Goal: Task Accomplishment & Management: Manage account settings

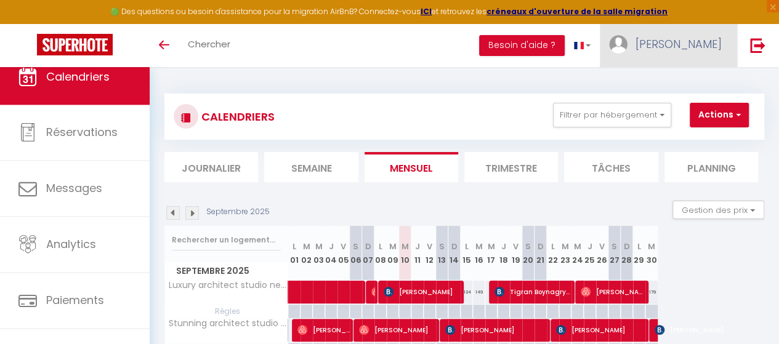
click at [686, 45] on span "[PERSON_NAME]" at bounding box center [678, 43] width 86 height 15
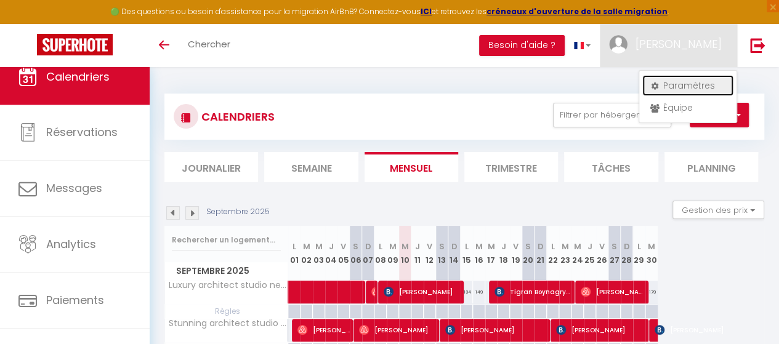
click at [669, 86] on link "Paramètres" at bounding box center [687, 85] width 91 height 21
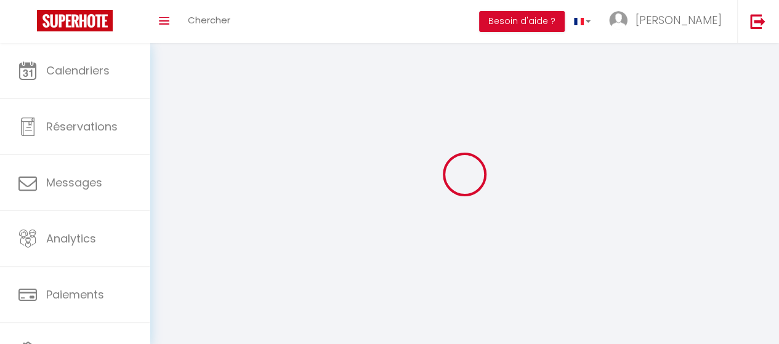
type input "[PERSON_NAME]"
type input "BORNARD IDNP"
type input "0699779762"
type input "[STREET_ADDRESS][PERSON_NAME]"
type input "75011"
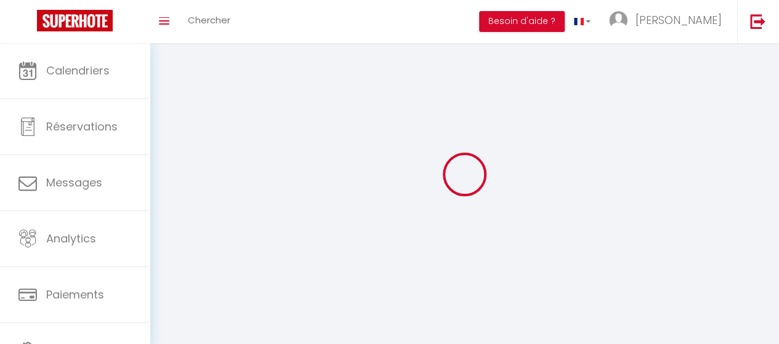
type input "[GEOGRAPHIC_DATA]"
type input "eDhGj8EyYmZyRyO1eUih3YoR7"
type input "LMPEIhPuA6q30xcvguJ864T1I"
select select "28"
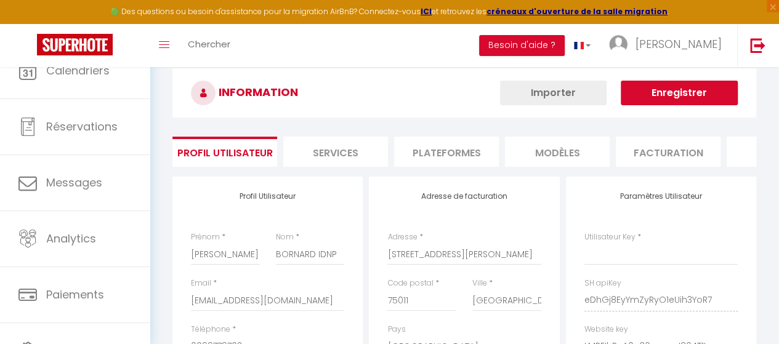
type input "eDhGj8EyYmZyRyO1eUih3YoR7"
type input "LMPEIhPuA6q30xcvguJ864T1I"
type input "https://app.superhote.com/#/get-available-rentals/LMPEIhPuA6q30xcvguJ864T1I"
select select "fr"
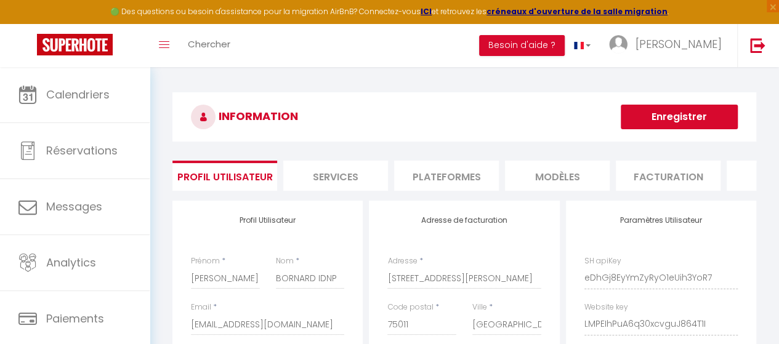
click at [454, 172] on li "Plateformes" at bounding box center [446, 176] width 105 height 30
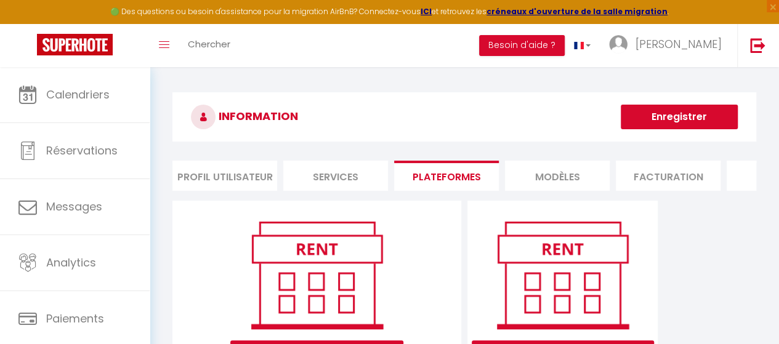
scroll to position [158, 0]
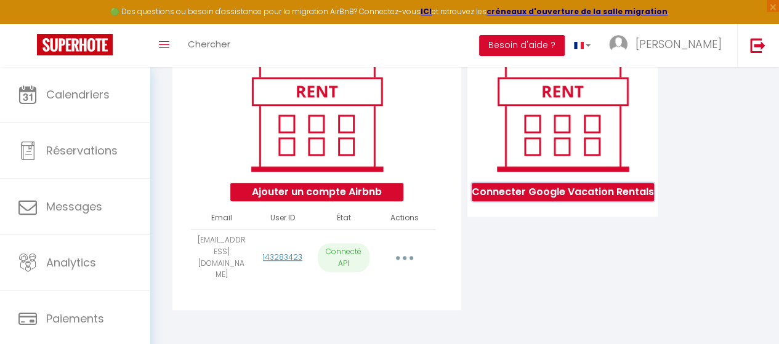
click at [560, 200] on button "Connecter Google Vacation Rentals" at bounding box center [563, 192] width 182 height 18
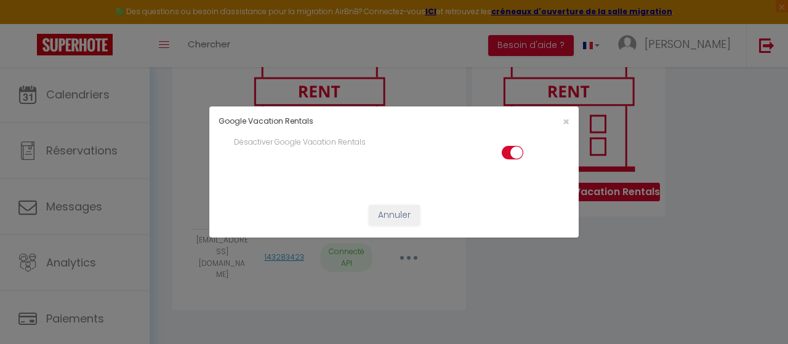
click at [507, 153] on input "checkbox" at bounding box center [513, 155] width 22 height 18
click at [520, 153] on input "checkbox" at bounding box center [513, 155] width 22 height 18
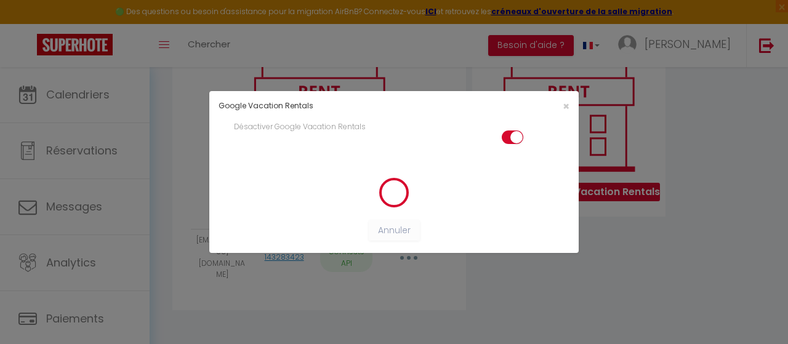
checkbox input "true"
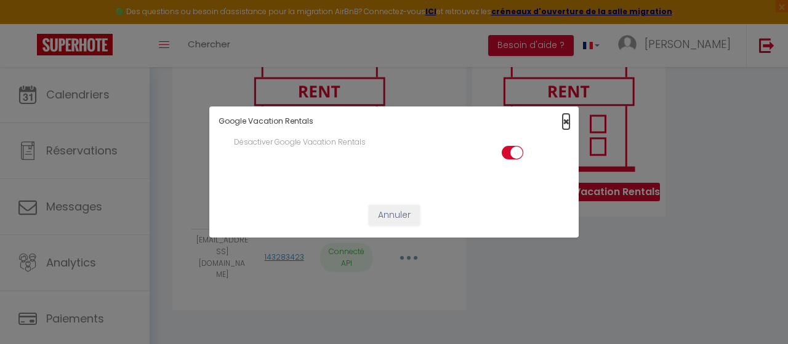
click at [565, 120] on span "×" at bounding box center [566, 121] width 7 height 15
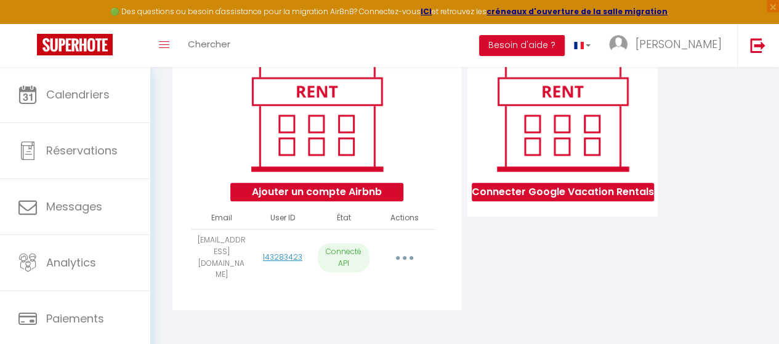
scroll to position [0, 0]
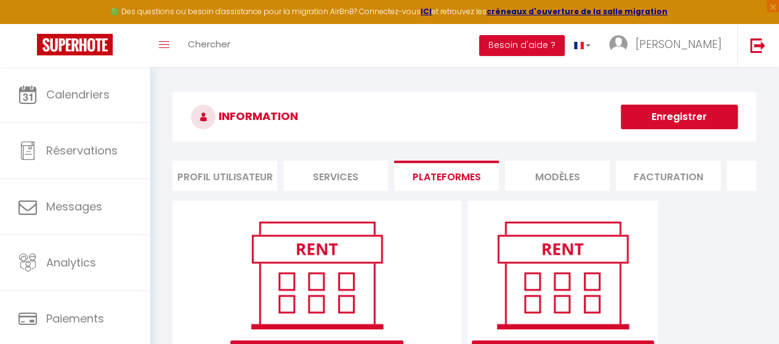
click at [547, 179] on li "MODÈLES" at bounding box center [557, 176] width 105 height 30
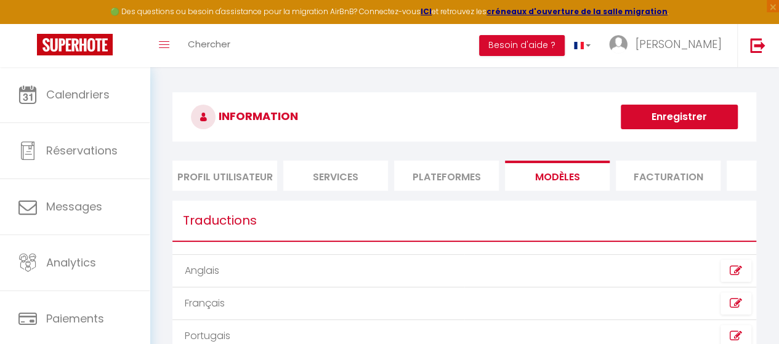
click at [663, 175] on li "Facturation" at bounding box center [668, 176] width 105 height 30
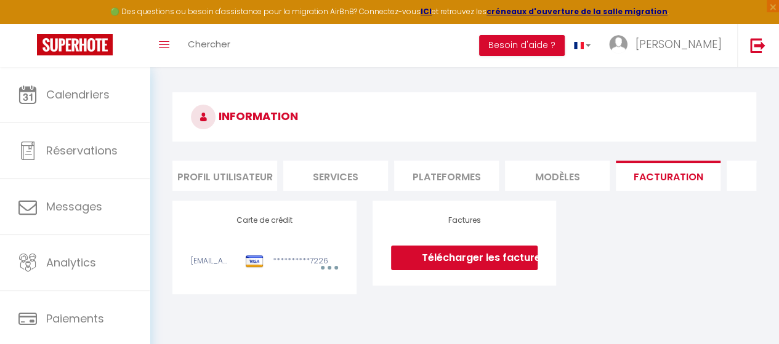
click at [229, 178] on li "Profil Utilisateur" at bounding box center [224, 176] width 105 height 30
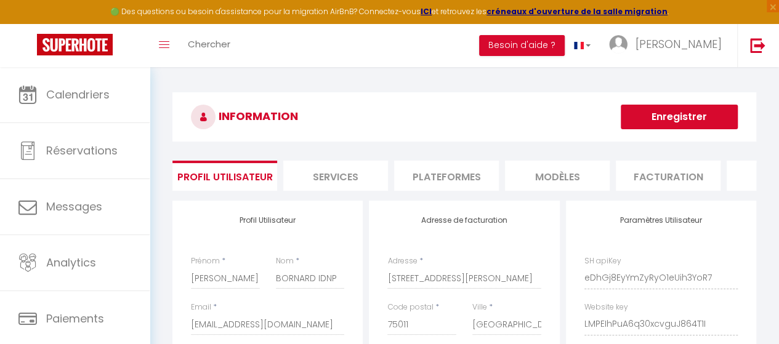
click at [336, 170] on li "Services" at bounding box center [335, 176] width 105 height 30
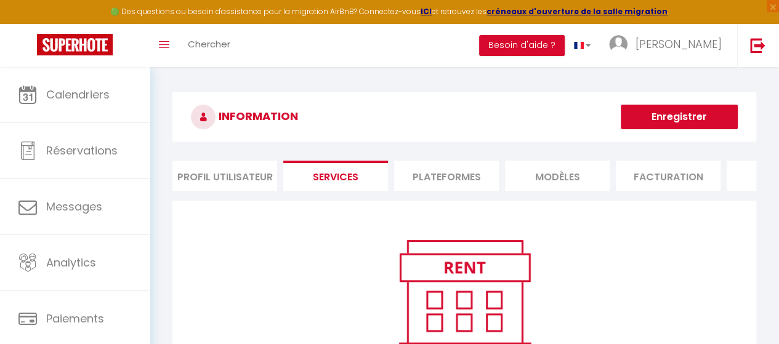
click at [441, 172] on li "Plateformes" at bounding box center [446, 176] width 105 height 30
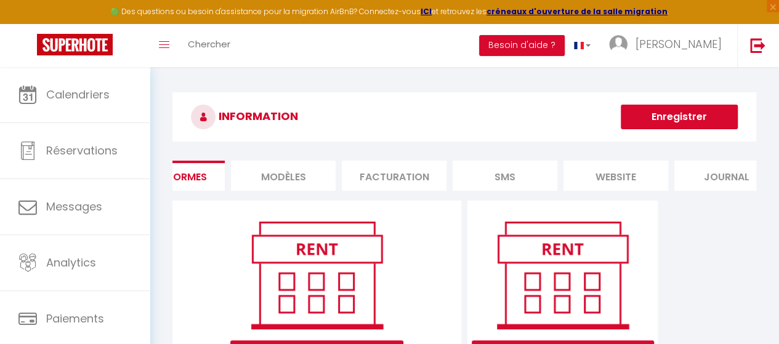
scroll to position [0, 303]
click at [486, 174] on li "SMS" at bounding box center [476, 176] width 105 height 30
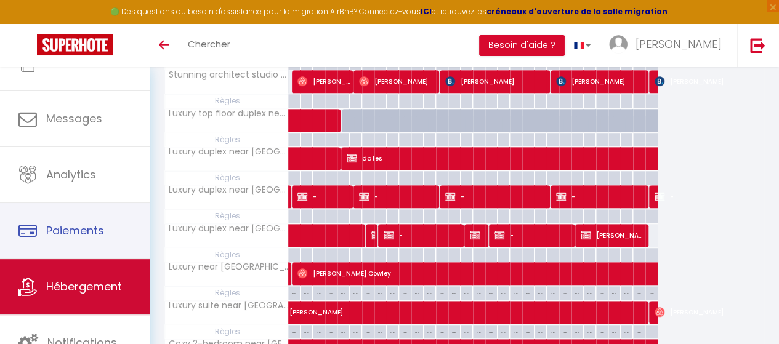
scroll to position [185, 0]
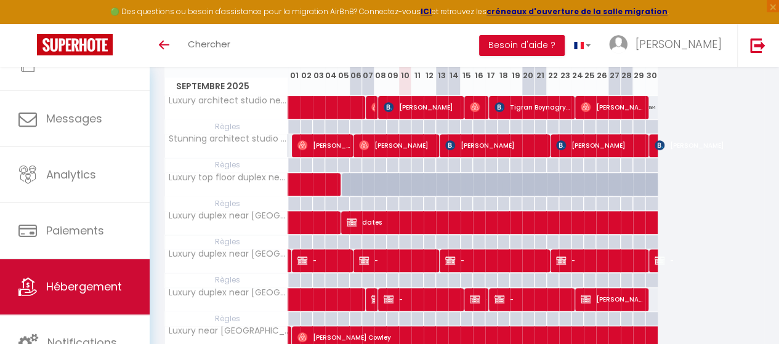
click at [57, 282] on span "Hébergement" at bounding box center [84, 286] width 76 height 15
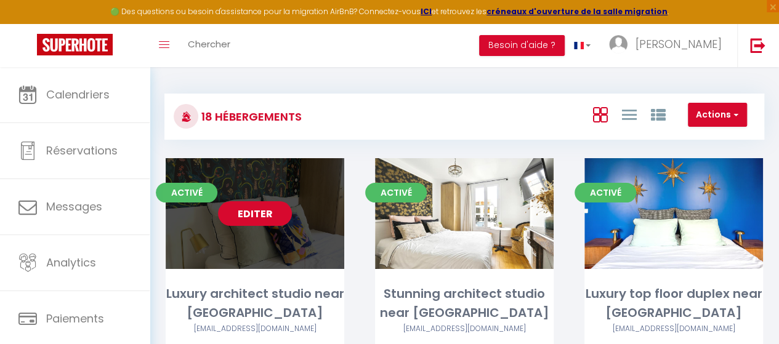
click at [278, 225] on link "Editer" at bounding box center [255, 213] width 74 height 25
select select "3"
select select "2"
select select "1"
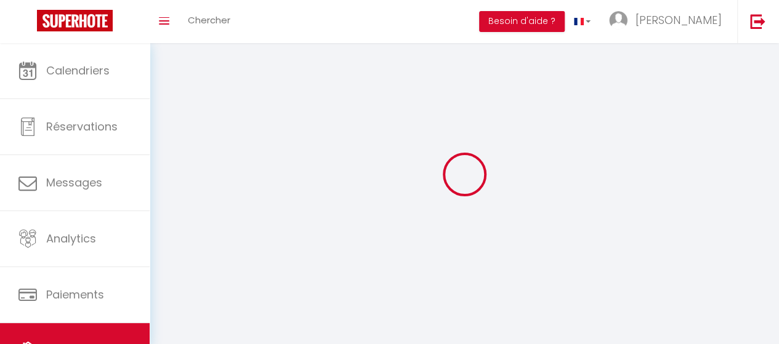
select select
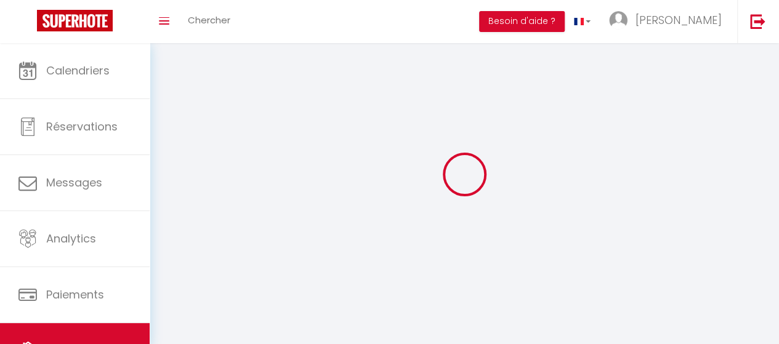
checkbox input "false"
select select
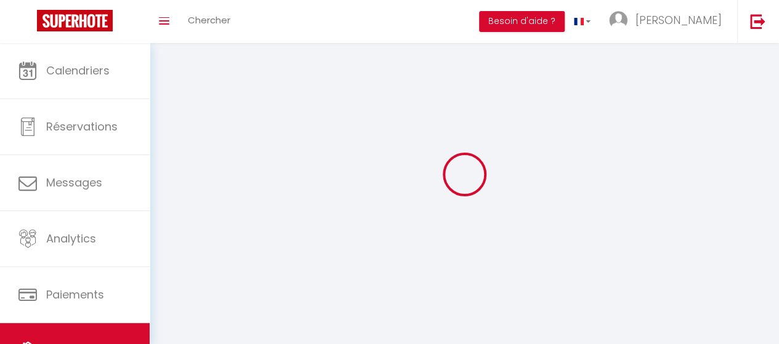
select select
select select "1"
select select
select select "28"
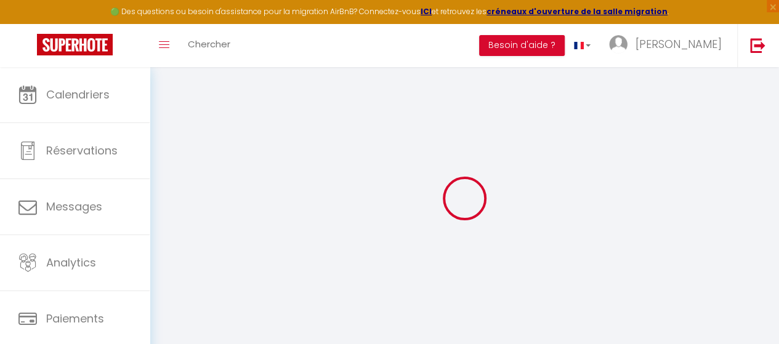
select select
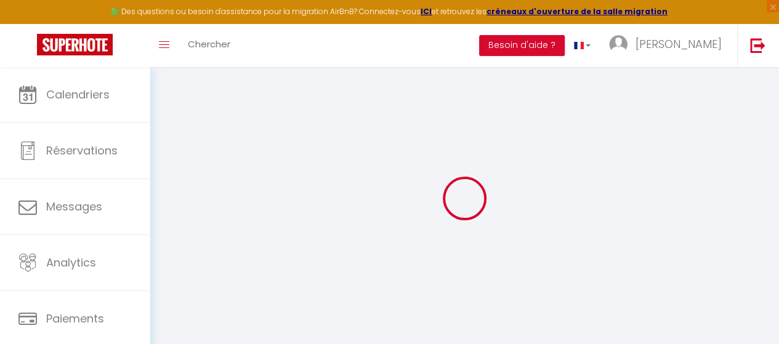
select select
checkbox input "false"
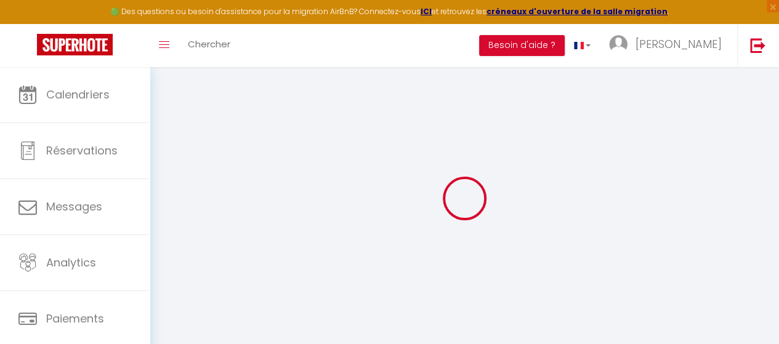
select select
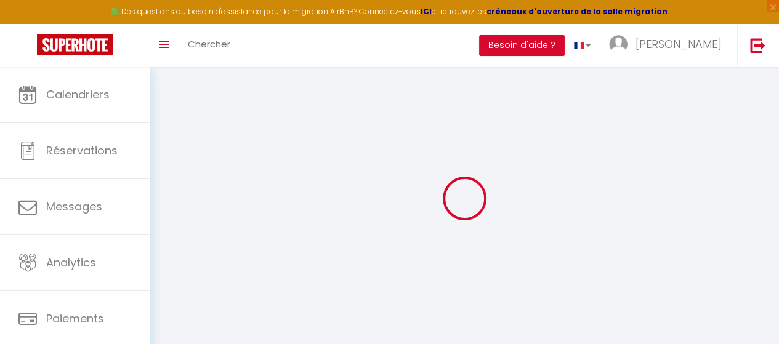
select select
checkbox input "false"
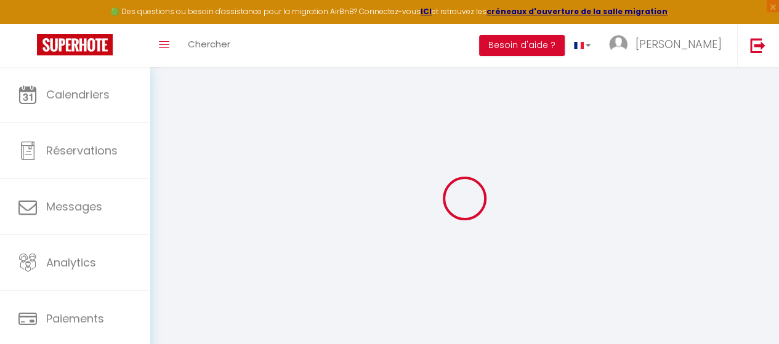
checkbox input "false"
select select
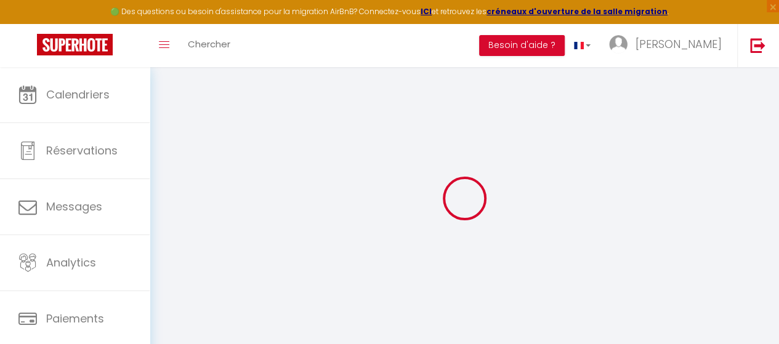
select select
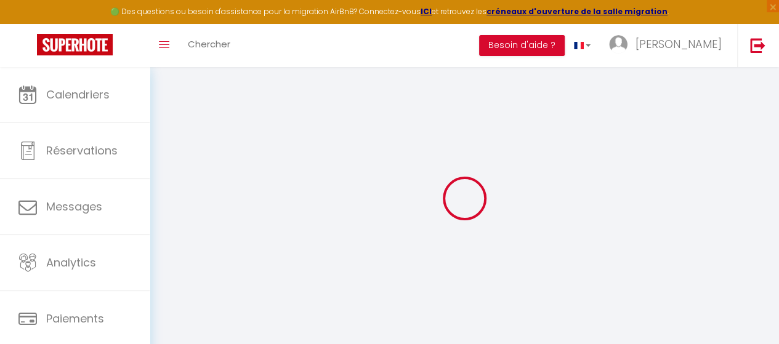
checkbox input "false"
select select
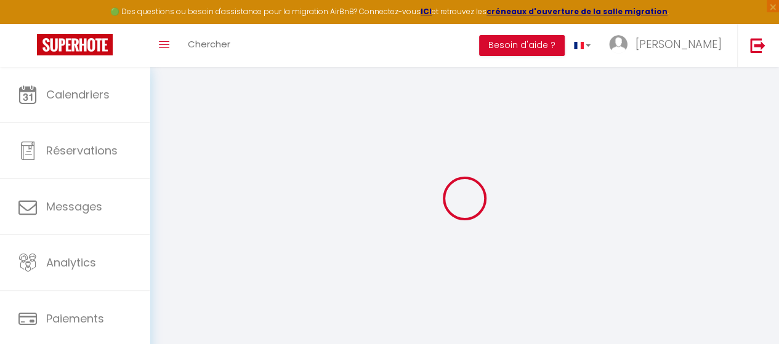
select select
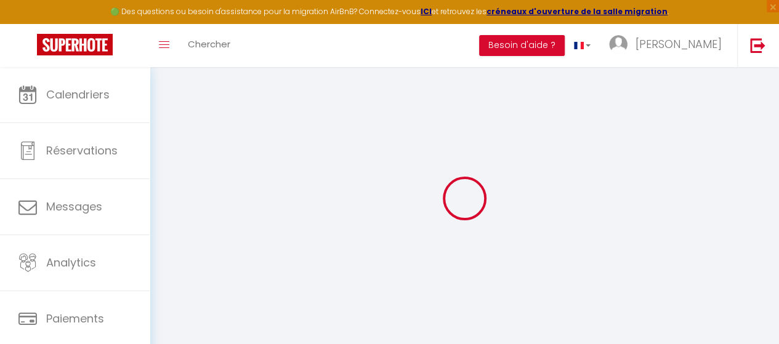
select select
checkbox input "false"
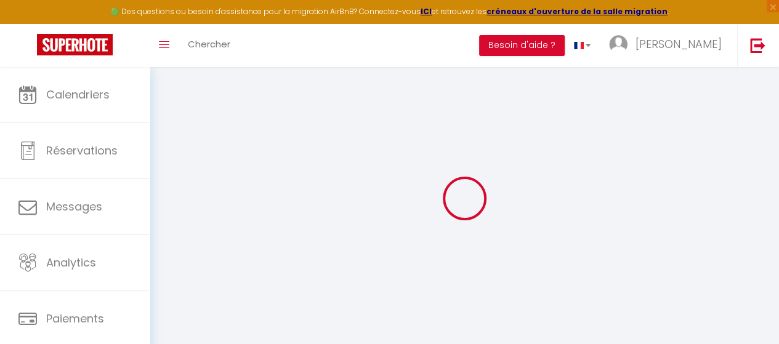
checkbox input "false"
select select
type input "Luxury architect studio near [GEOGRAPHIC_DATA]"
type input "IDNP"
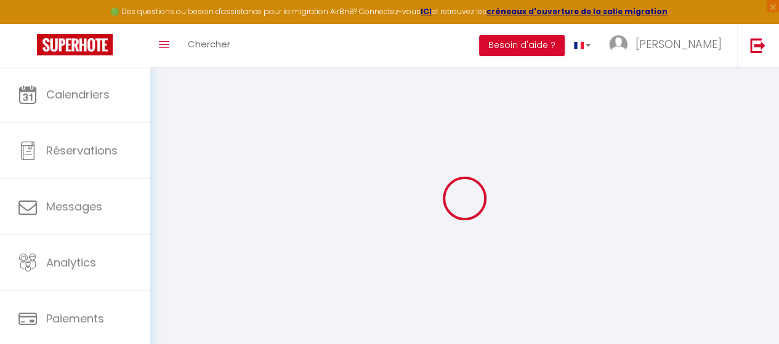
type input "SARL"
type input "[STREET_ADDRESS][PERSON_NAME]"
type input "75011"
type input "[GEOGRAPHIC_DATA], [GEOGRAPHIC_DATA]"
select select "2"
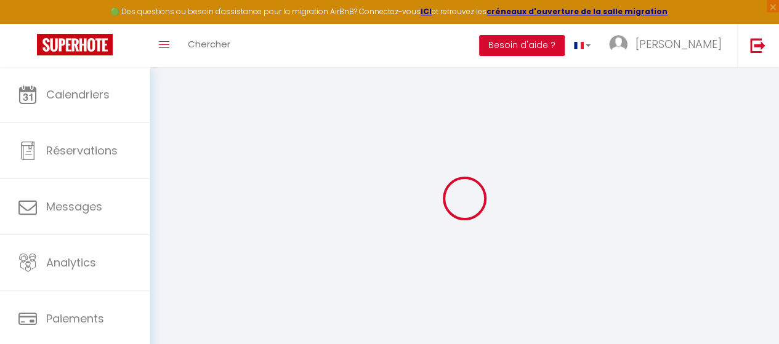
select select "1"
type input "85"
type input "16.25"
type input "2.60"
type input "500"
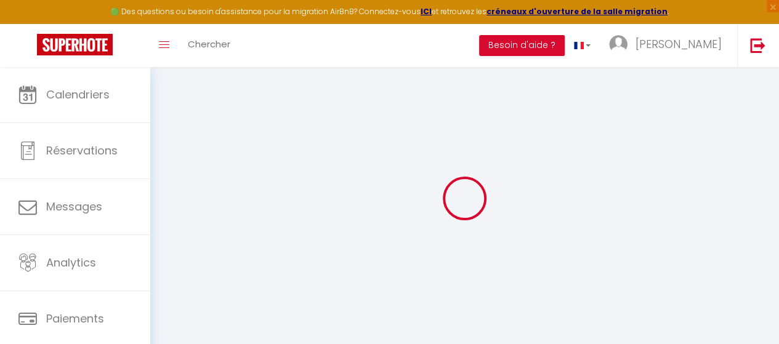
select select
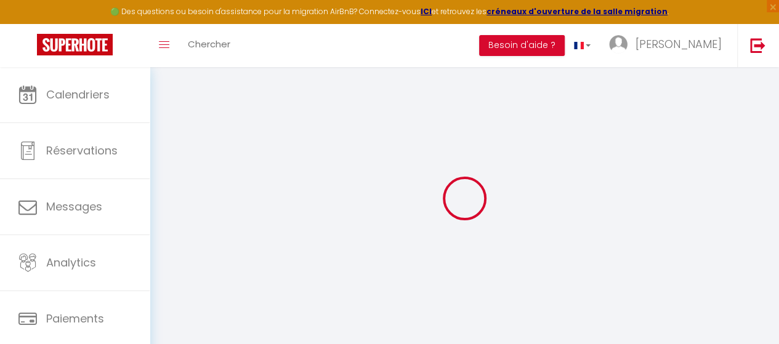
select select
type input "[STREET_ADDRESS][PERSON_NAME]"
type input "75011"
type input "[GEOGRAPHIC_DATA]"
type input "[EMAIL_ADDRESS][DOMAIN_NAME]"
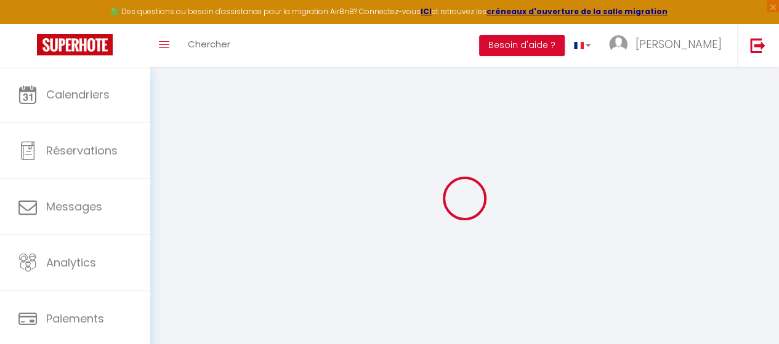
select select "4231"
checkbox input "false"
checkbox input "true"
checkbox input "false"
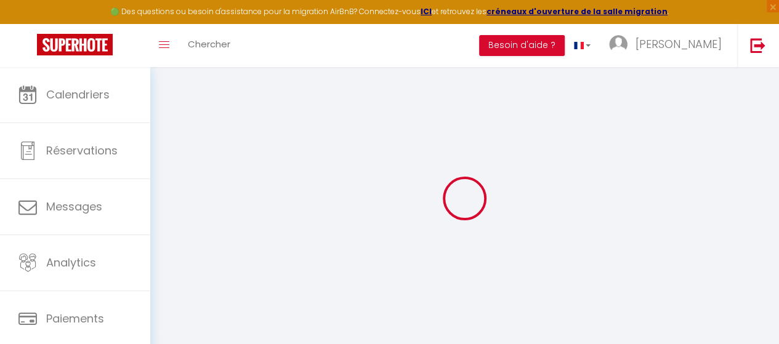
radio input "true"
type input "0"
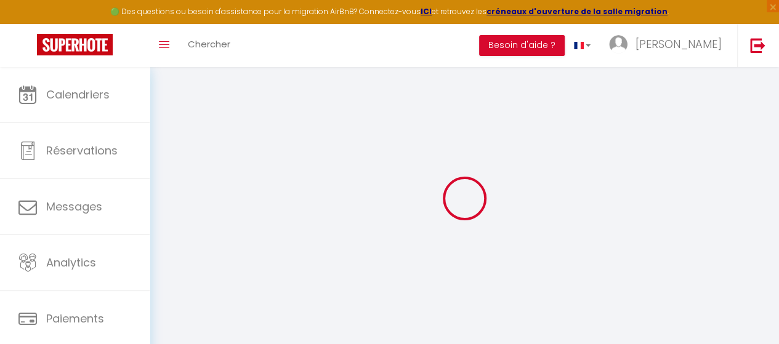
select select
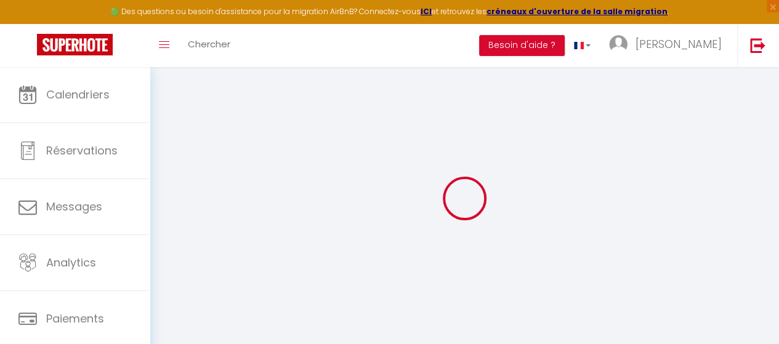
select select
checkbox input "false"
checkbox input "true"
checkbox input "false"
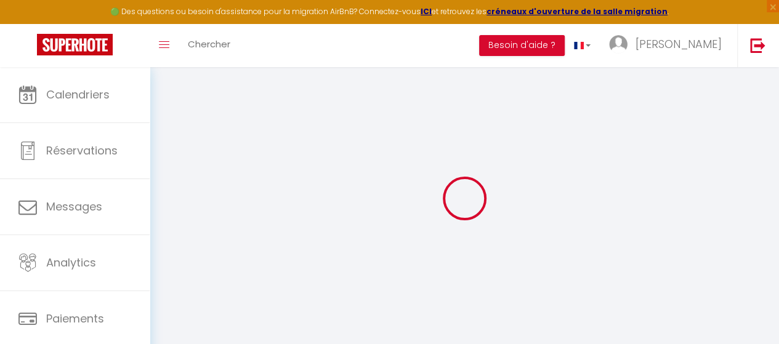
select select
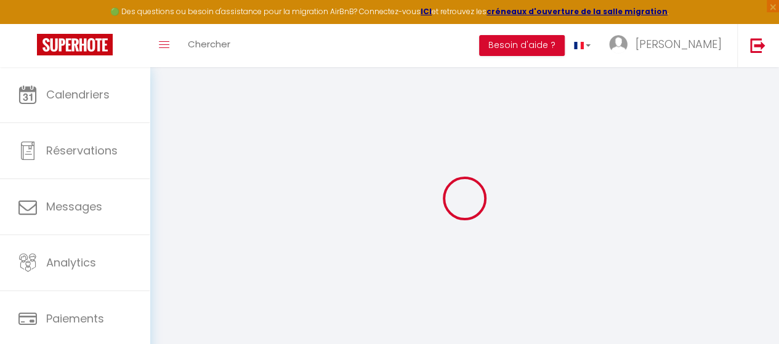
select select
checkbox input "false"
checkbox input "true"
checkbox input "false"
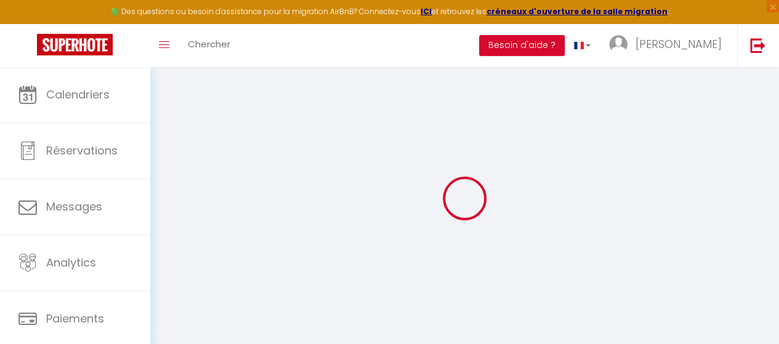
checkbox input "false"
checkbox input "true"
checkbox input "false"
select select "16:00"
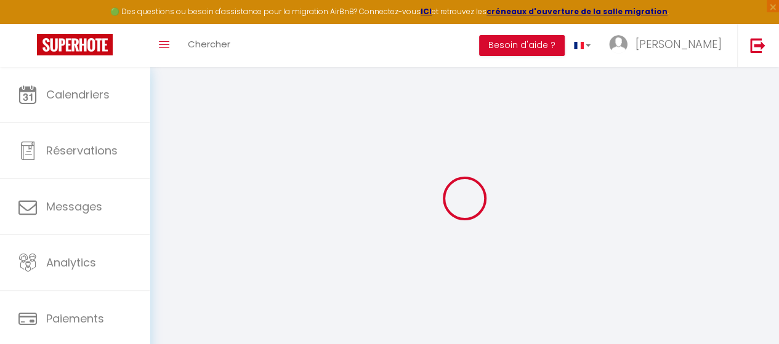
select select "21:00"
select select "11:00"
select select "15"
select select "19:00"
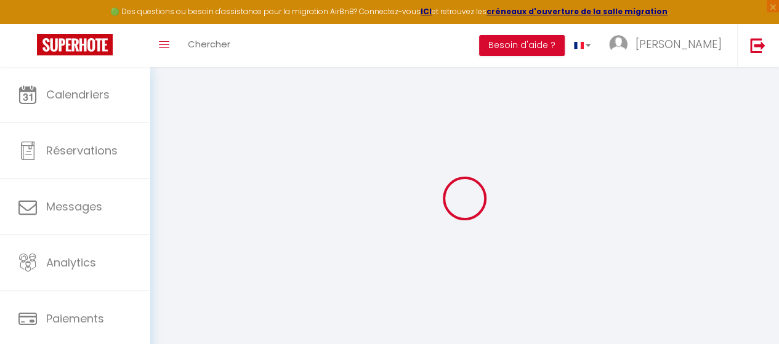
checkbox input "false"
checkbox input "true"
checkbox input "false"
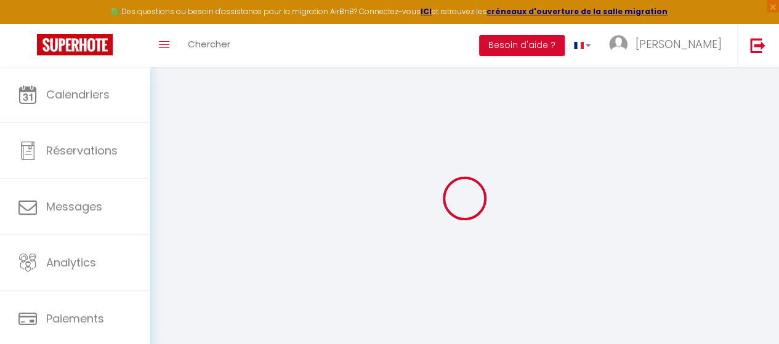
checkbox input "true"
checkbox input "false"
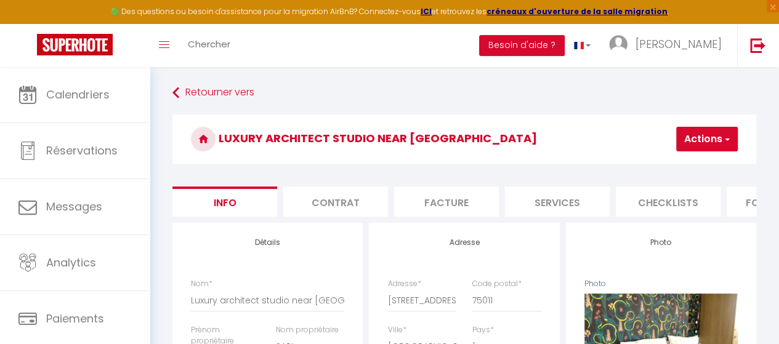
checkbox input "false"
checkbox input "true"
checkbox input "false"
click at [690, 147] on button "Actions" at bounding box center [707, 139] width 62 height 25
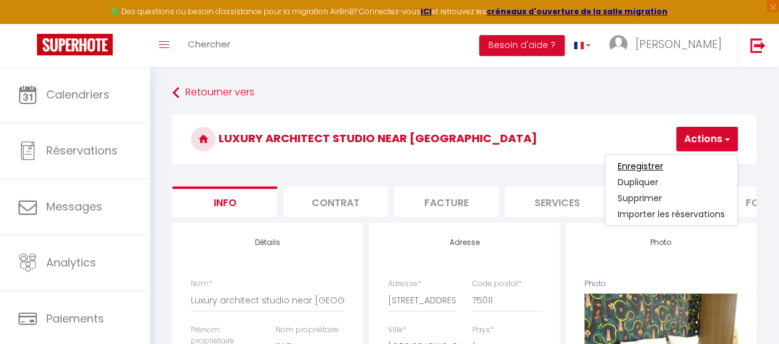
click at [649, 163] on input "Enregistrer" at bounding box center [641, 166] width 46 height 12
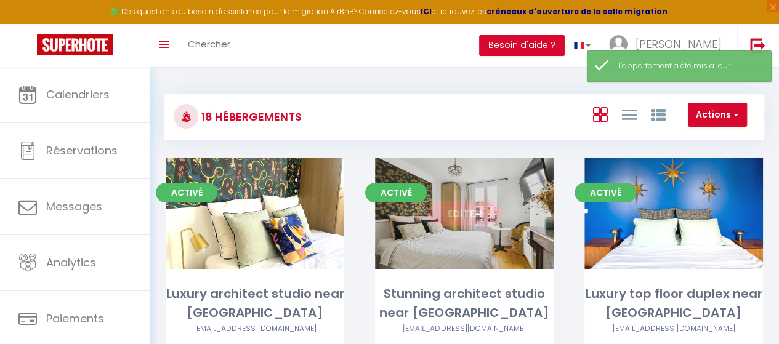
click at [485, 215] on link "Editer" at bounding box center [464, 213] width 74 height 25
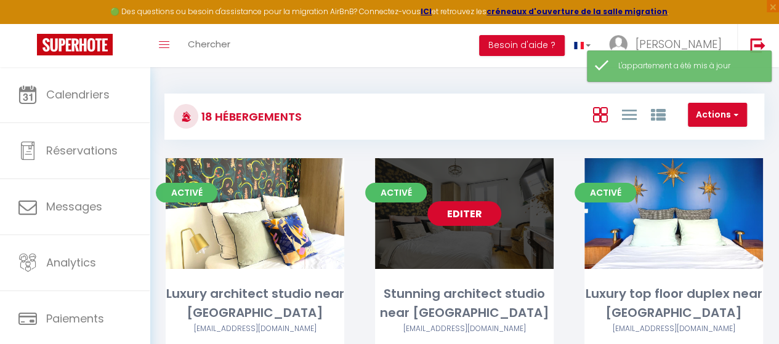
click at [481, 219] on link "Editer" at bounding box center [464, 213] width 74 height 25
select select "3"
select select "2"
select select "1"
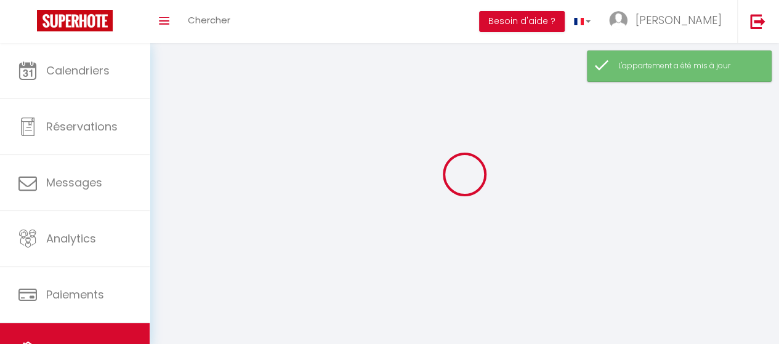
select select
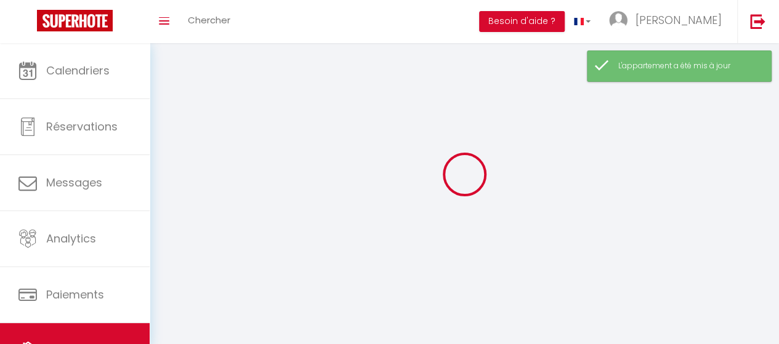
select select
checkbox input "false"
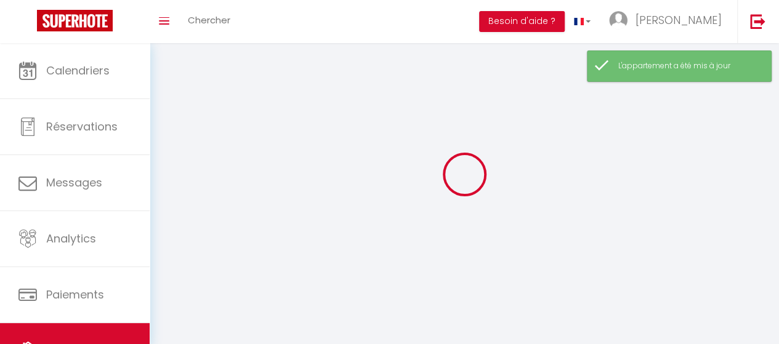
select select
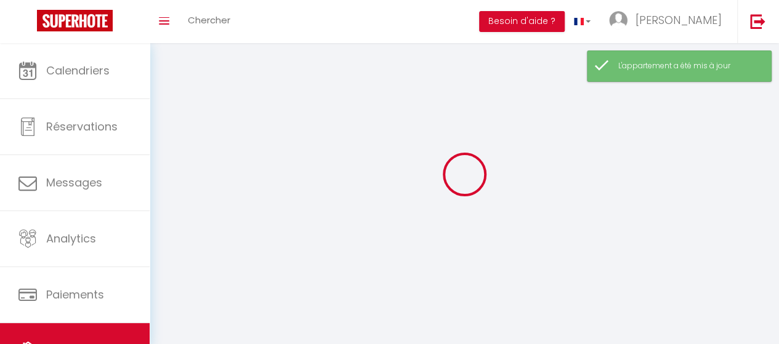
select select
checkbox input "false"
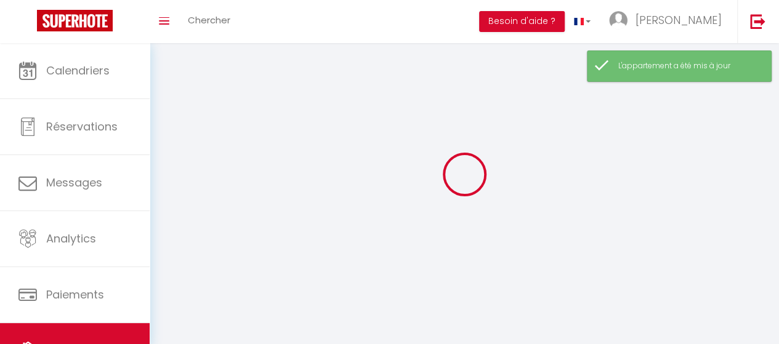
checkbox input "false"
select select
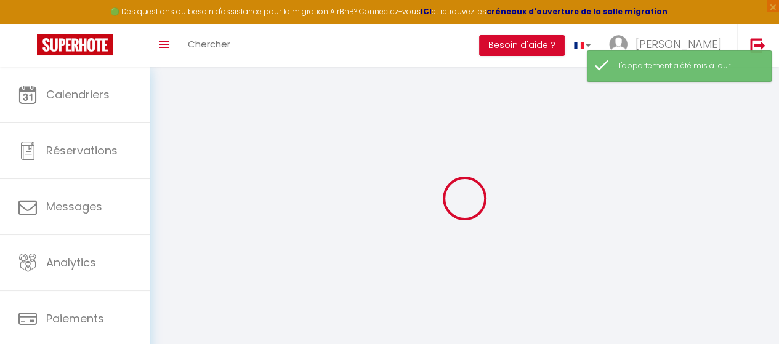
checkbox input "true"
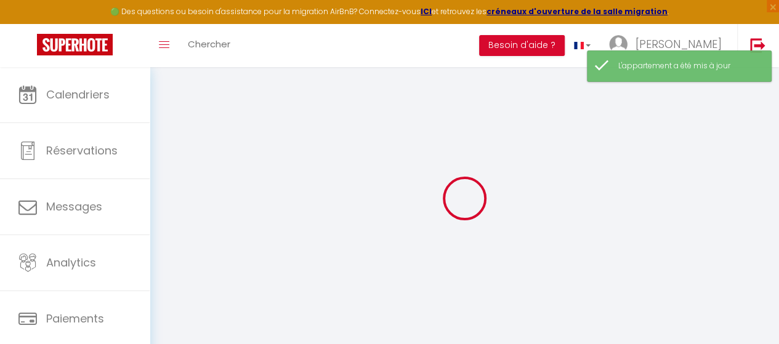
select select
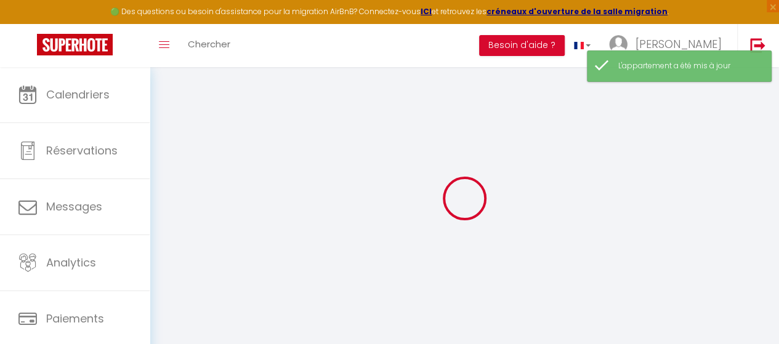
select select
checkbox input "false"
checkbox input "true"
checkbox input "false"
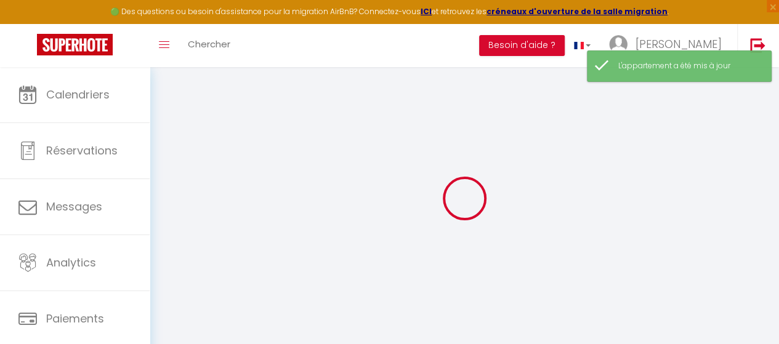
select select
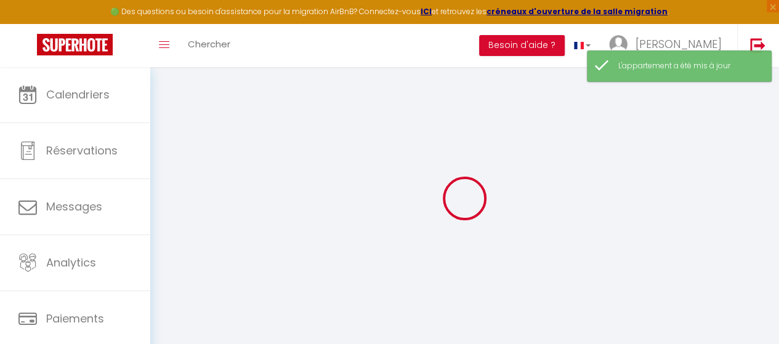
select select
checkbox input "false"
checkbox input "true"
checkbox input "false"
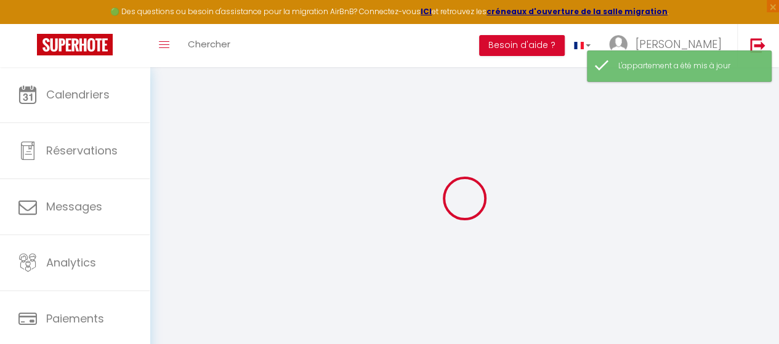
checkbox input "false"
checkbox input "true"
checkbox input "false"
select select "16:00"
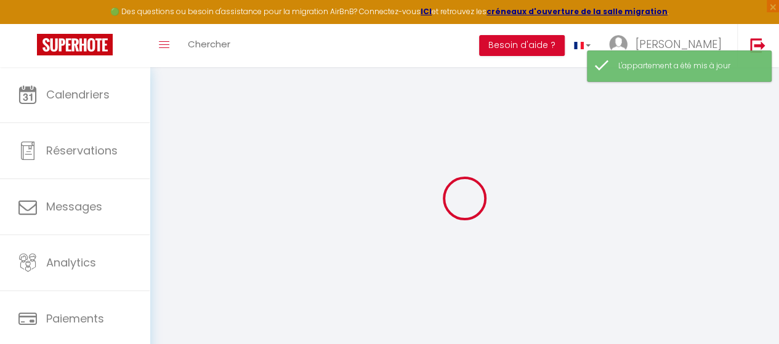
select select "21:00"
select select "11:00"
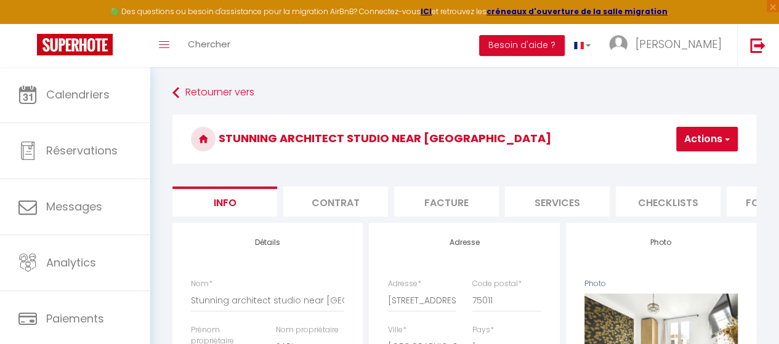
scroll to position [0, 510]
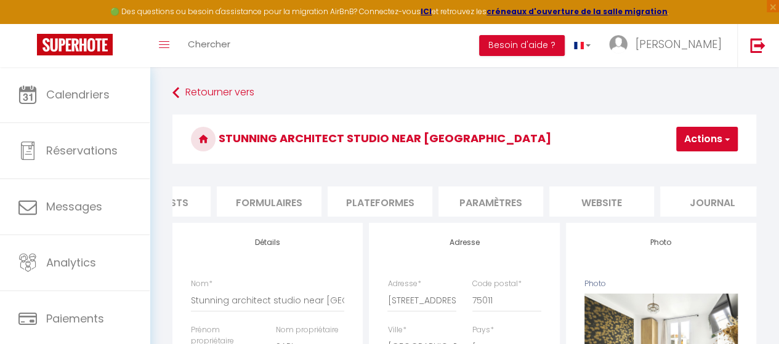
click at [478, 199] on li "Paramètres" at bounding box center [490, 202] width 105 height 30
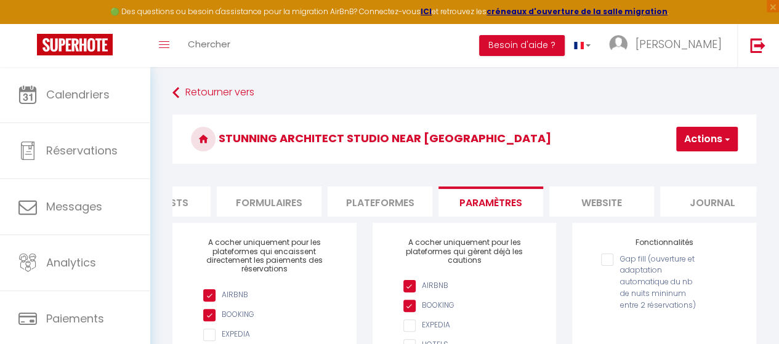
click at [193, 215] on li "Checklists" at bounding box center [158, 202] width 105 height 30
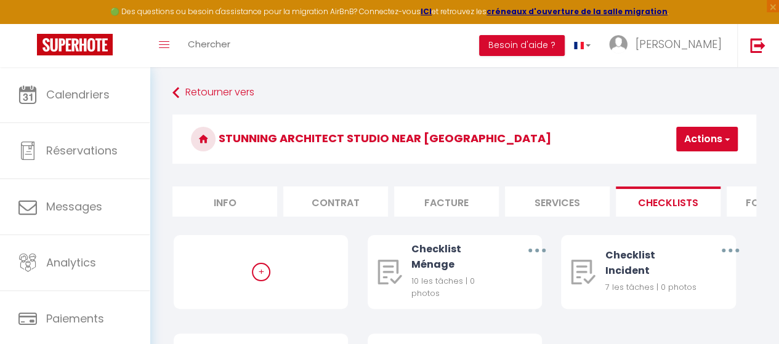
click at [213, 197] on li "Info" at bounding box center [224, 202] width 105 height 30
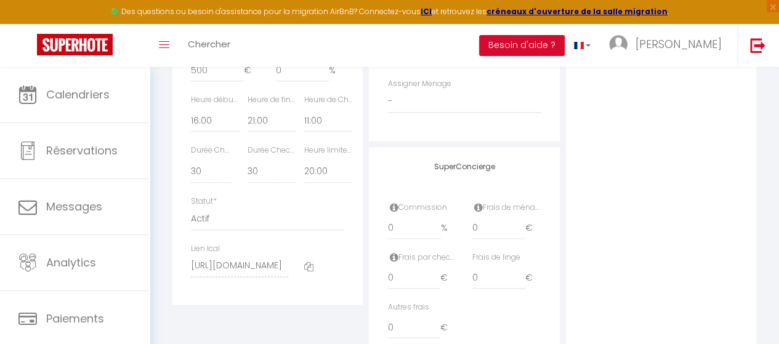
scroll to position [626, 0]
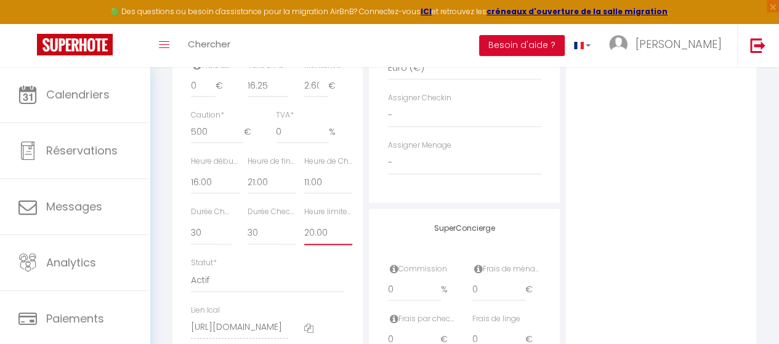
click at [315, 245] on select "Pas de limite 01:00 02:00 03:00 04:00 05:00 06:00 07:00 08:00 09:00 10:00 11:00…" at bounding box center [328, 233] width 49 height 23
click at [304, 241] on select "Pas de limite 01:00 02:00 03:00 04:00 05:00 06:00 07:00 08:00 09:00 10:00 11:00…" at bounding box center [328, 233] width 49 height 23
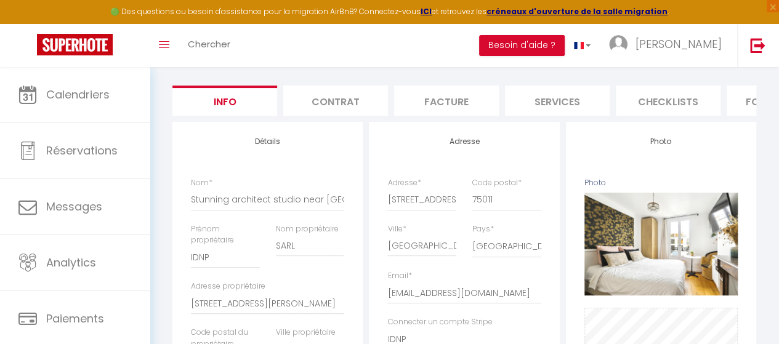
scroll to position [0, 0]
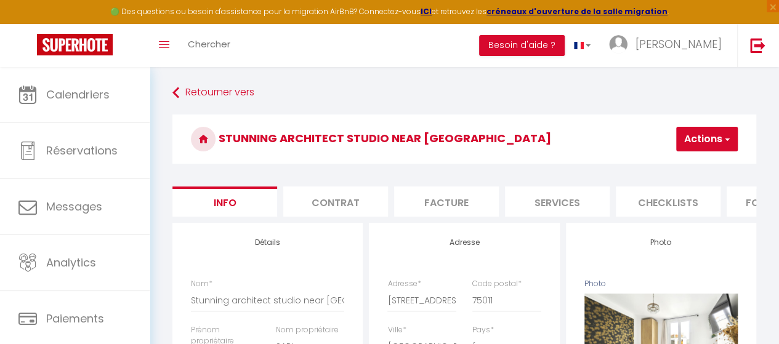
click at [698, 139] on button "Actions" at bounding box center [707, 139] width 62 height 25
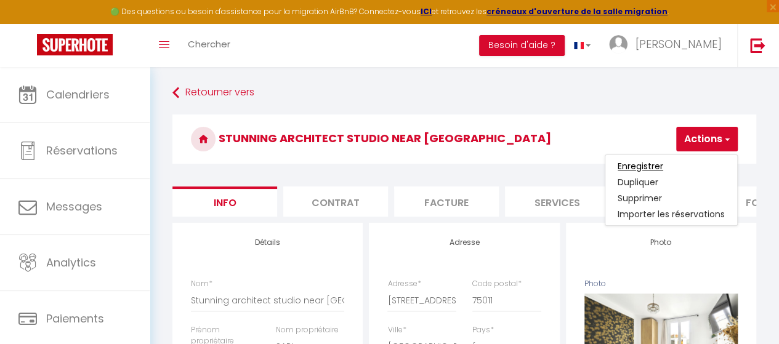
click at [650, 161] on input "Enregistrer" at bounding box center [641, 166] width 46 height 12
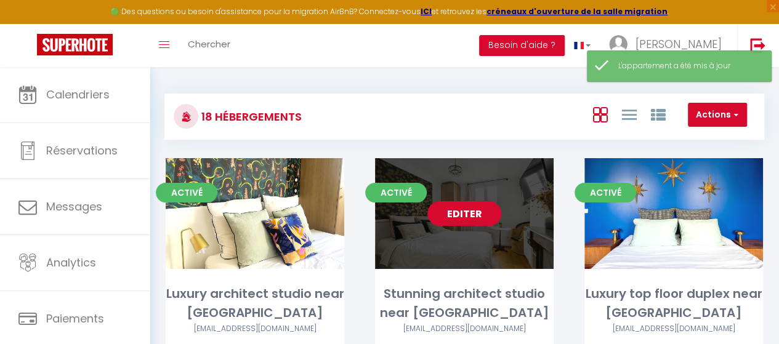
click at [481, 219] on link "Editer" at bounding box center [464, 213] width 74 height 25
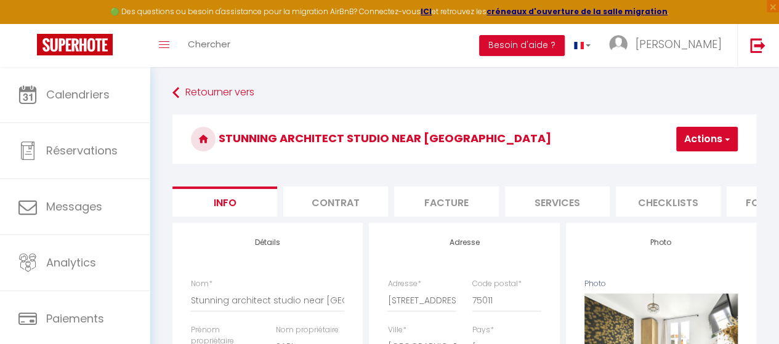
click at [367, 201] on li "Contrat" at bounding box center [335, 202] width 105 height 30
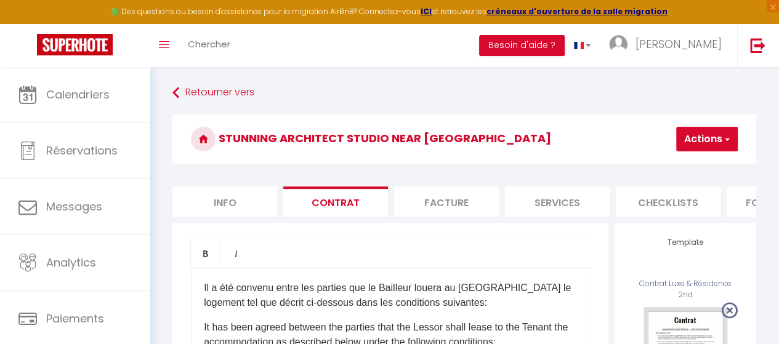
click at [448, 198] on li "Facture" at bounding box center [446, 202] width 105 height 30
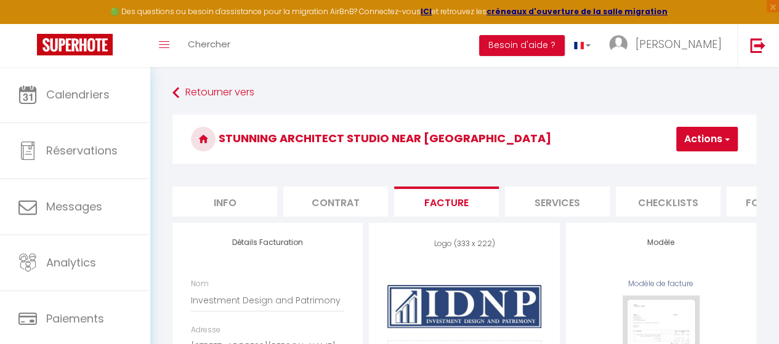
click at [550, 197] on li "Services" at bounding box center [557, 202] width 105 height 30
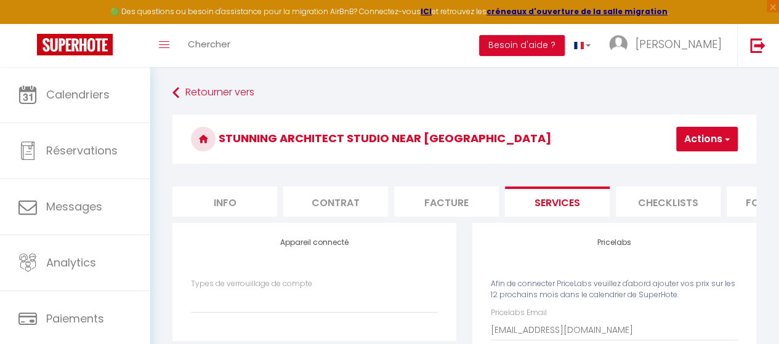
click at [653, 202] on li "Checklists" at bounding box center [668, 202] width 105 height 30
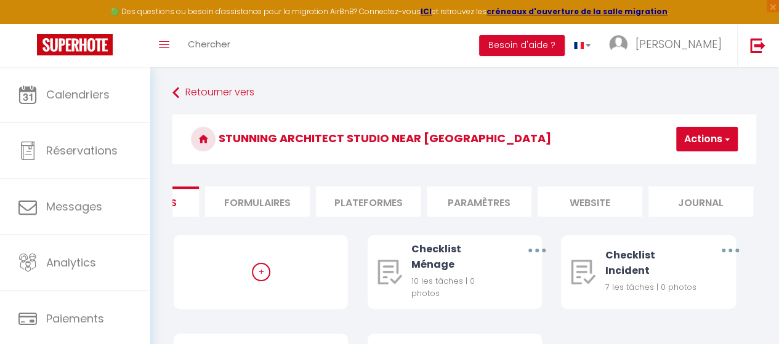
scroll to position [0, 525]
click at [277, 202] on li "Formulaires" at bounding box center [254, 202] width 105 height 30
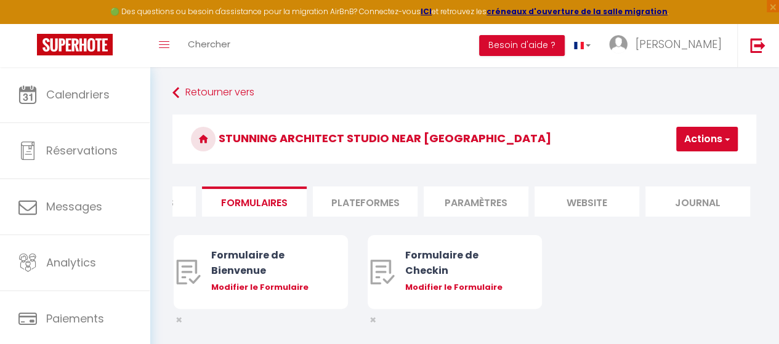
click at [387, 204] on li "Plateformes" at bounding box center [365, 202] width 105 height 30
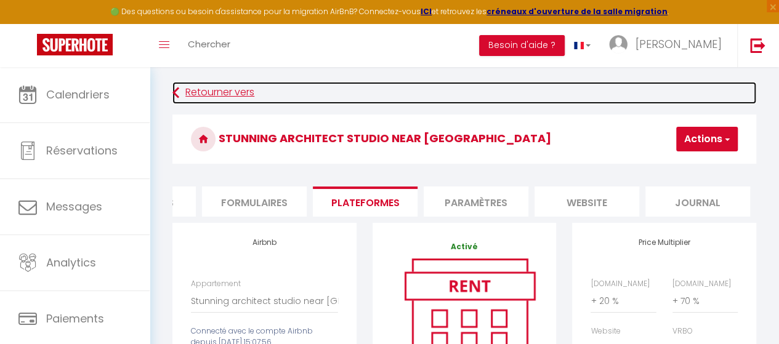
click at [177, 91] on icon at bounding box center [175, 93] width 7 height 22
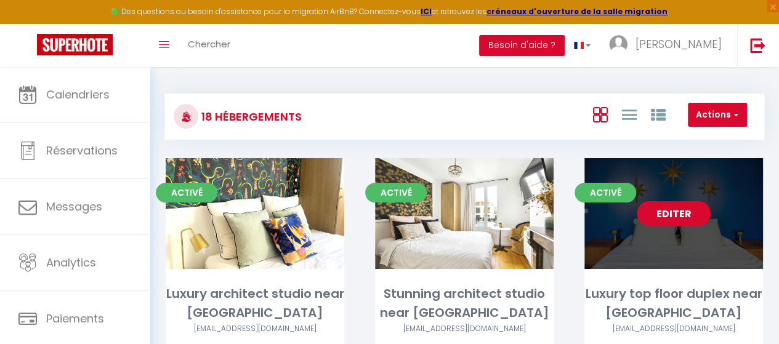
click at [683, 211] on link "Editer" at bounding box center [674, 213] width 74 height 25
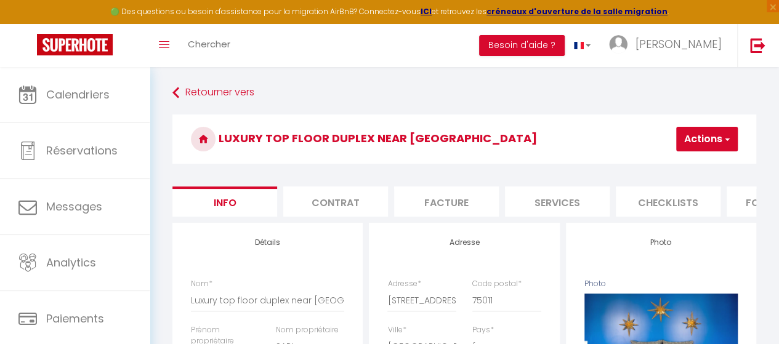
scroll to position [0, 510]
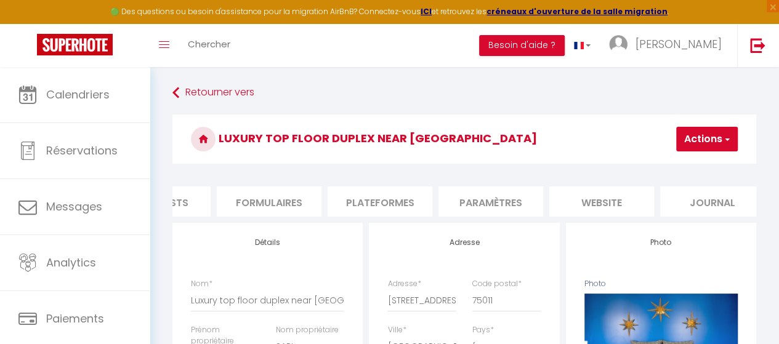
click at [390, 204] on li "Plateformes" at bounding box center [380, 202] width 105 height 30
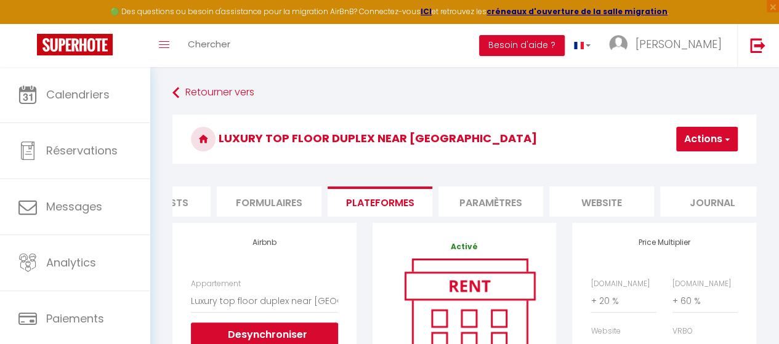
click at [481, 200] on li "Paramètres" at bounding box center [490, 202] width 105 height 30
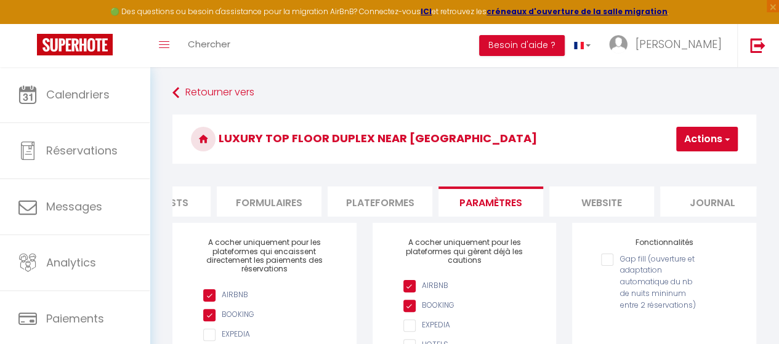
click at [390, 203] on li "Plateformes" at bounding box center [380, 202] width 105 height 30
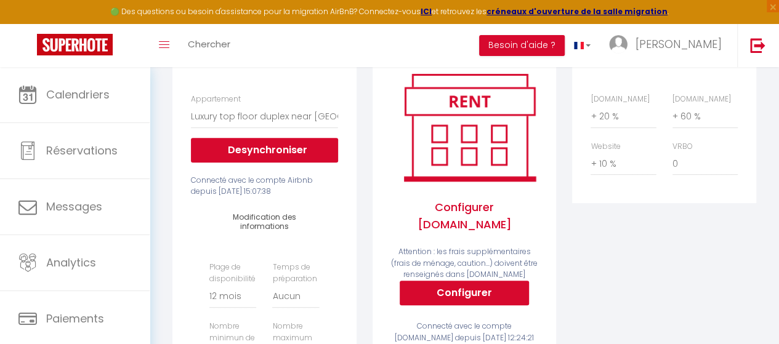
scroll to position [369, 0]
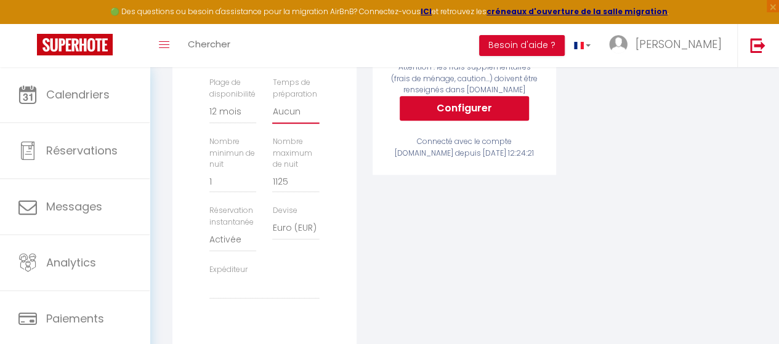
click at [303, 124] on select "Aucun 1 nuit avant et après chaque réservation 2 nuits avant et après chaque ré…" at bounding box center [295, 111] width 47 height 23
click at [230, 292] on select "[EMAIL_ADDRESS][DOMAIN_NAME]" at bounding box center [264, 287] width 110 height 23
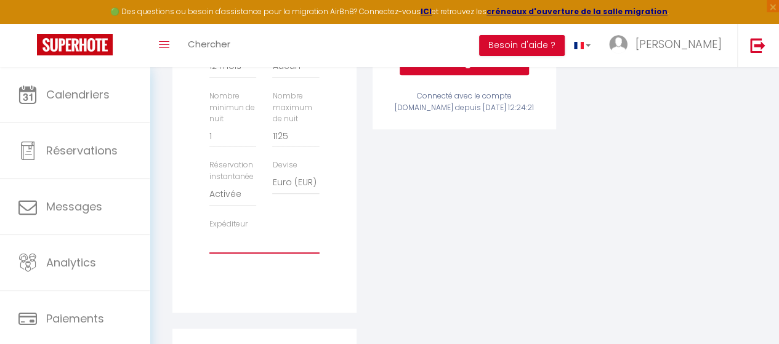
scroll to position [431, 0]
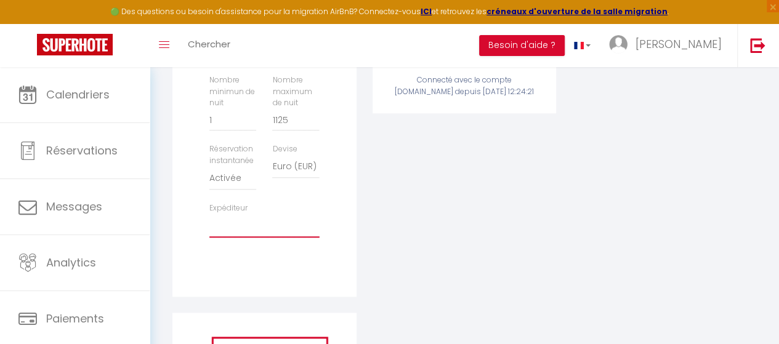
click at [273, 238] on select "[EMAIL_ADDRESS][DOMAIN_NAME]" at bounding box center [264, 225] width 110 height 23
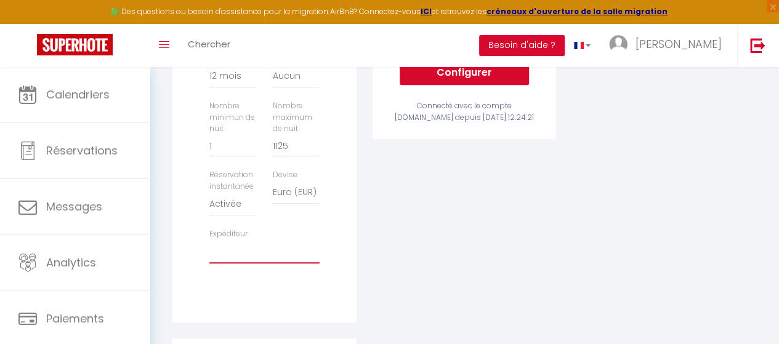
scroll to position [430, 0]
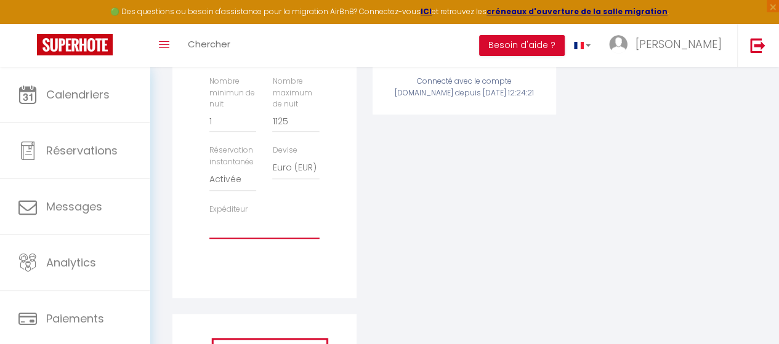
click at [287, 238] on select "[EMAIL_ADDRESS][DOMAIN_NAME]" at bounding box center [264, 226] width 110 height 23
click at [209, 224] on select "[EMAIL_ADDRESS][DOMAIN_NAME]" at bounding box center [264, 226] width 110 height 23
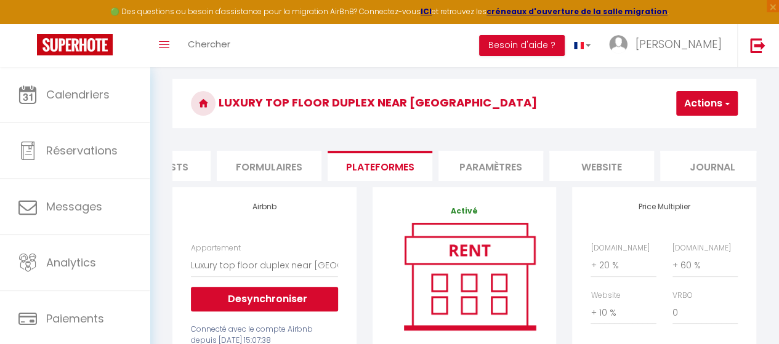
scroll to position [0, 0]
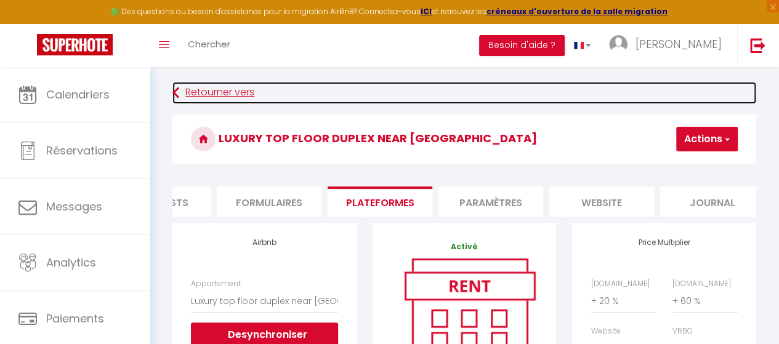
click at [180, 99] on link "Retourner vers" at bounding box center [464, 93] width 584 height 22
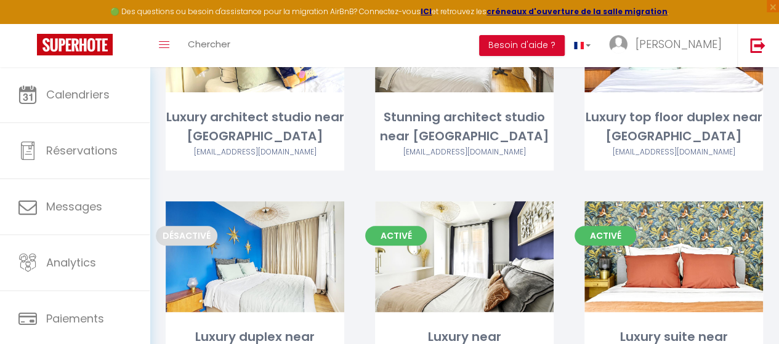
scroll to position [246, 0]
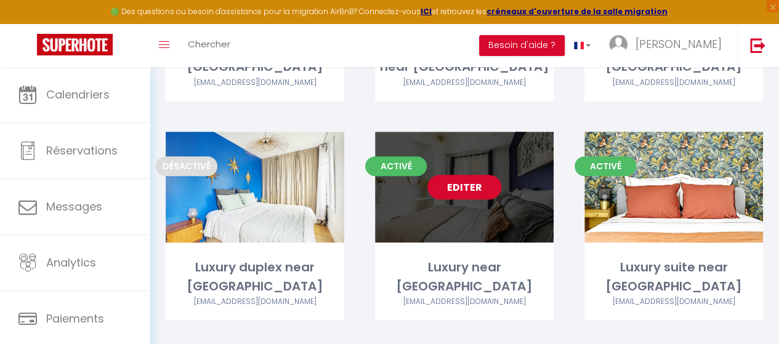
click at [466, 187] on link "Editer" at bounding box center [464, 187] width 74 height 25
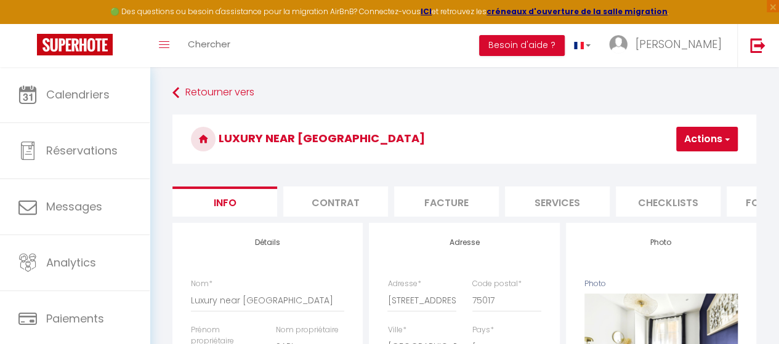
scroll to position [0, 510]
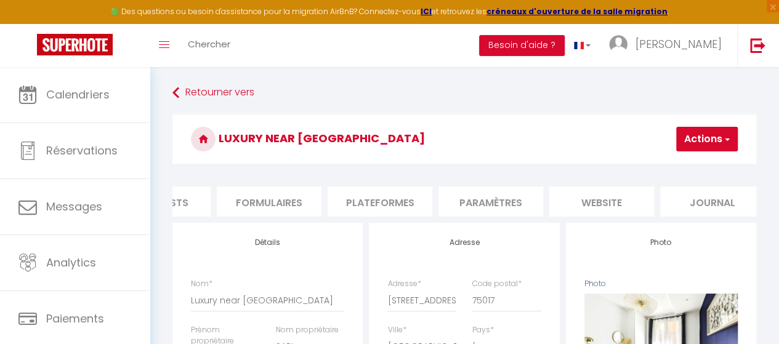
click at [506, 202] on li "Paramètres" at bounding box center [490, 202] width 105 height 30
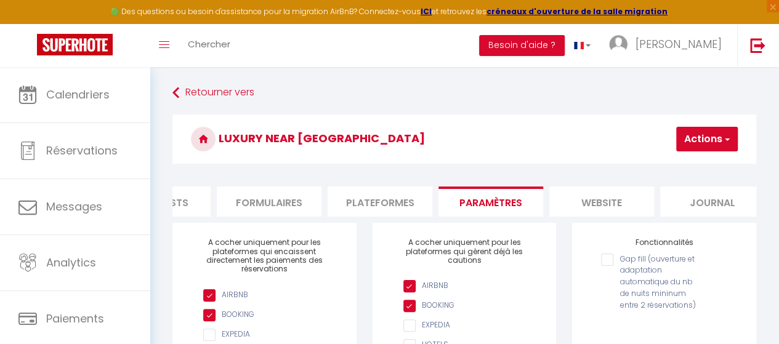
click at [375, 207] on li "Plateformes" at bounding box center [380, 202] width 105 height 30
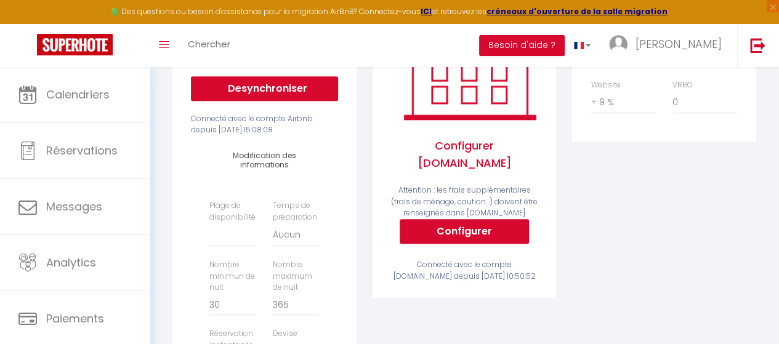
scroll to position [369, 0]
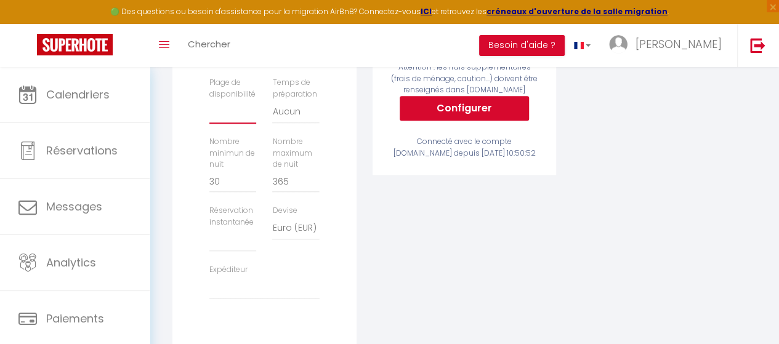
click at [249, 124] on select "Date indisponible par [PERSON_NAME] 1 mois 3 mois 6 mois 9 mois 12 mois 24 mois" at bounding box center [232, 111] width 47 height 23
click at [209, 109] on select "Date indisponible par [PERSON_NAME] 1 mois 3 mois 6 mois 9 mois 12 mois 24 mois" at bounding box center [232, 111] width 47 height 23
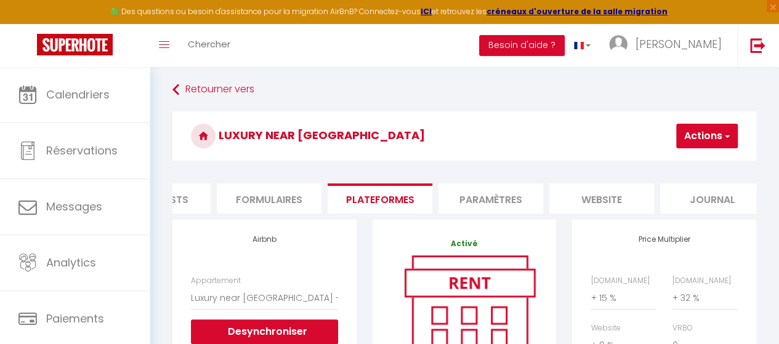
scroll to position [0, 0]
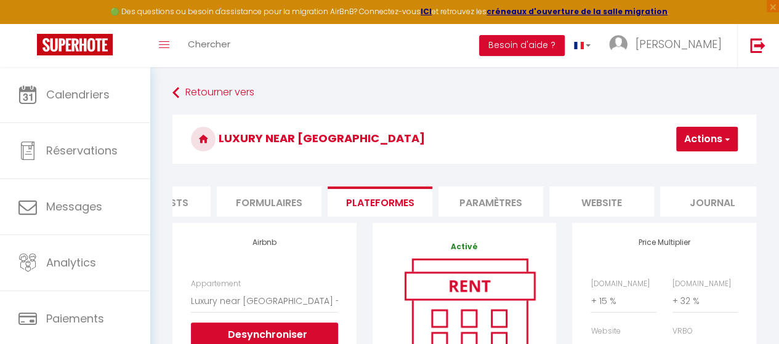
click at [706, 135] on button "Actions" at bounding box center [707, 139] width 62 height 25
click at [680, 159] on link "Enregistrer" at bounding box center [688, 166] width 97 height 16
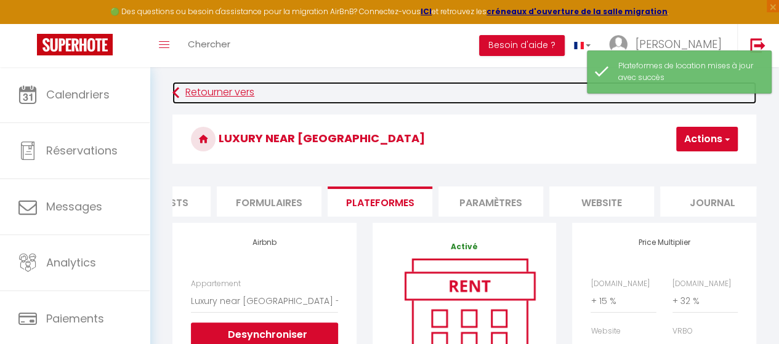
click at [223, 97] on link "Retourner vers" at bounding box center [464, 93] width 584 height 22
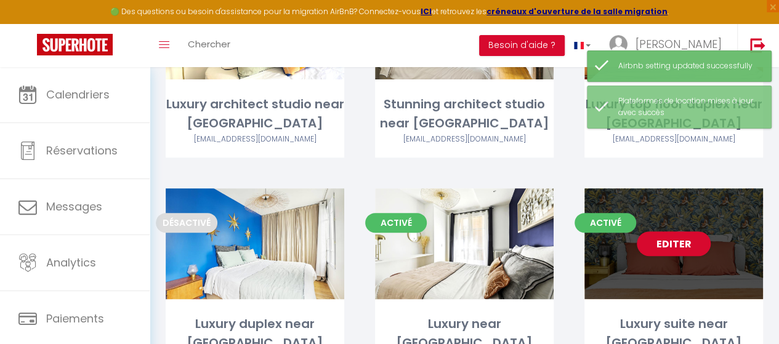
scroll to position [185, 0]
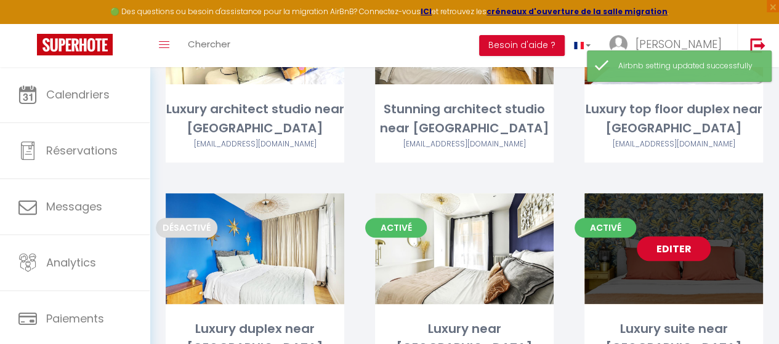
click at [674, 238] on link "Editer" at bounding box center [674, 248] width 74 height 25
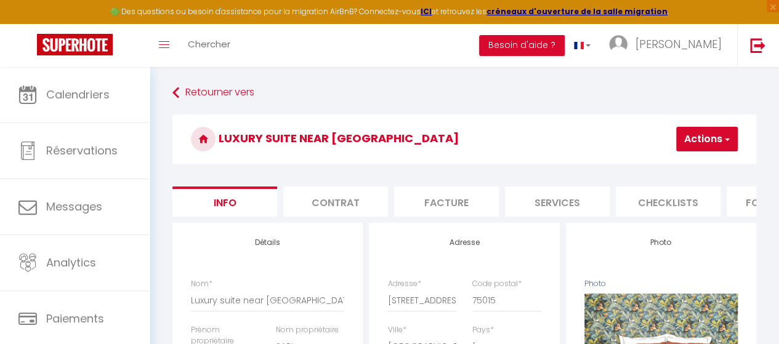
scroll to position [0, 510]
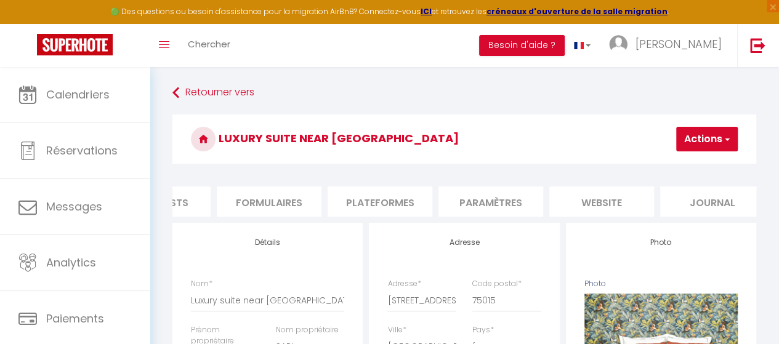
click at [387, 206] on li "Plateformes" at bounding box center [380, 202] width 105 height 30
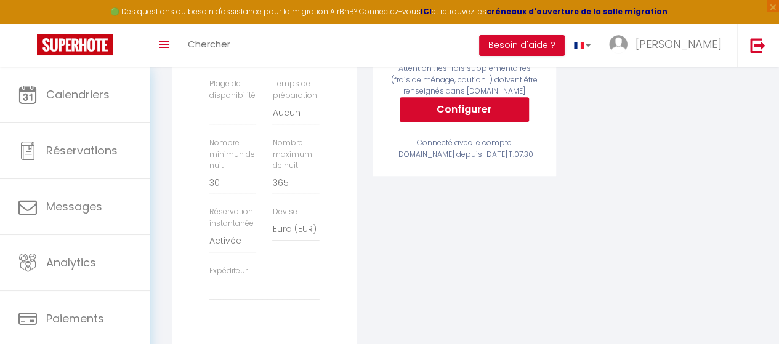
scroll to position [369, 0]
click at [251, 124] on select "Date indisponible par [PERSON_NAME] 1 mois 3 mois 6 mois 9 mois 12 mois 24 mois" at bounding box center [232, 111] width 47 height 23
click at [209, 109] on select "Date indisponible par [PERSON_NAME] 1 mois 3 mois 6 mois 9 mois 12 mois 24 mois" at bounding box center [232, 111] width 47 height 23
click at [244, 251] on select "Activée Demander des évaluations positives" at bounding box center [232, 239] width 47 height 23
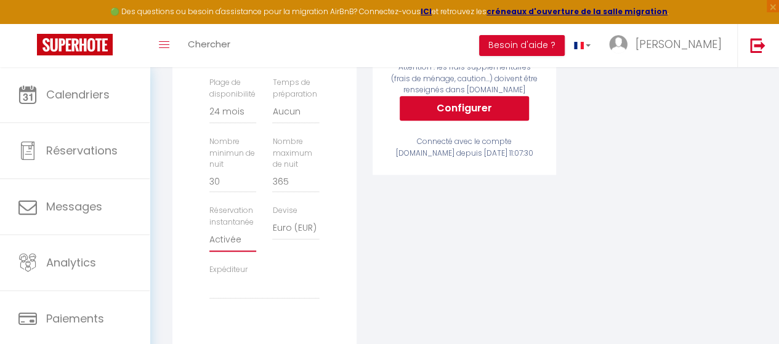
click at [244, 249] on select "Activée Demander des évaluations positives" at bounding box center [232, 239] width 47 height 23
click at [209, 238] on select "Activée Demander des évaluations positives" at bounding box center [232, 239] width 47 height 23
click at [228, 252] on select "Activée Demander des évaluations positives" at bounding box center [232, 239] width 47 height 23
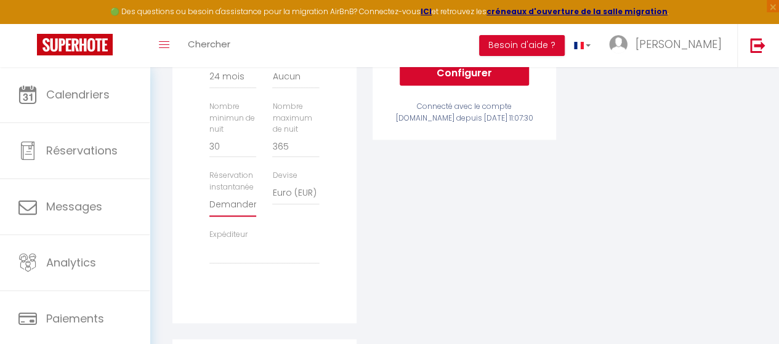
scroll to position [431, 0]
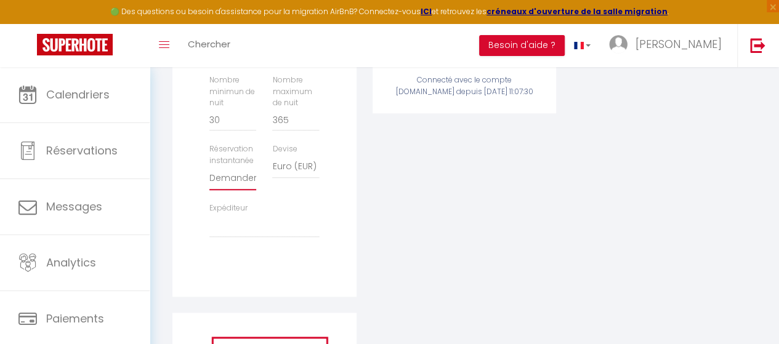
click at [234, 190] on select "Activée Demander des évaluations positives" at bounding box center [232, 178] width 47 height 23
click at [389, 268] on div "Activé Configurer [DOMAIN_NAME] Attention : les frais supplémentaires (frais de…" at bounding box center [465, 52] width 200 height 521
click at [249, 188] on select "Activée Demander des évaluations positives" at bounding box center [232, 178] width 47 height 23
click at [169, 231] on div "Airbnb Appartement Luxury suite near [GEOGRAPHIC_DATA] - [EMAIL_ADDRESS][DOMAIN…" at bounding box center [264, 44] width 190 height 505
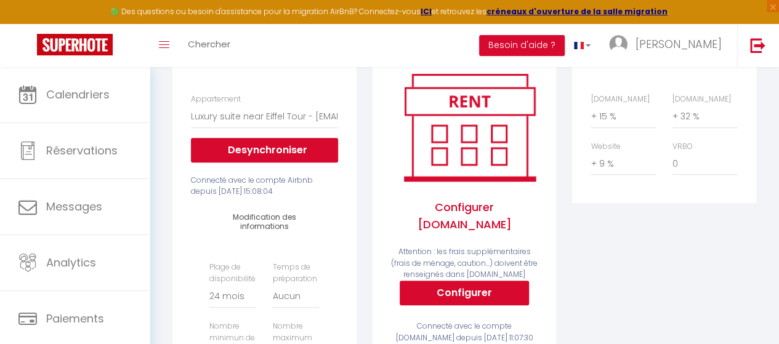
scroll to position [0, 0]
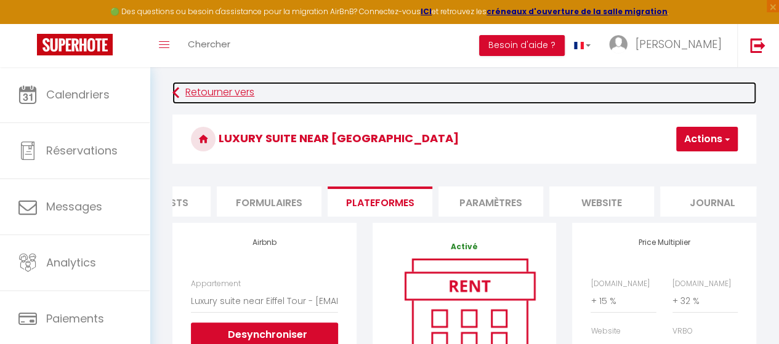
click at [179, 95] on icon at bounding box center [175, 93] width 7 height 22
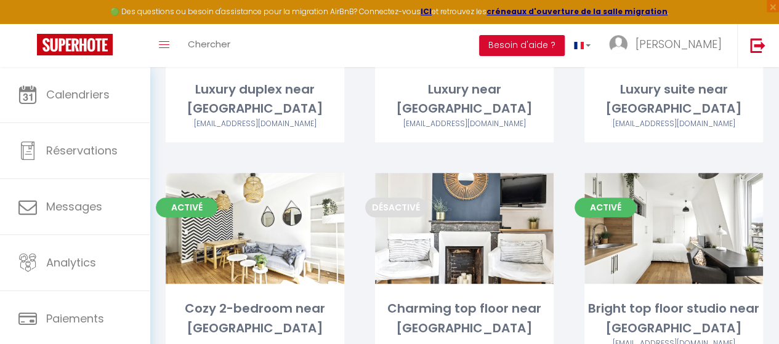
scroll to position [431, 0]
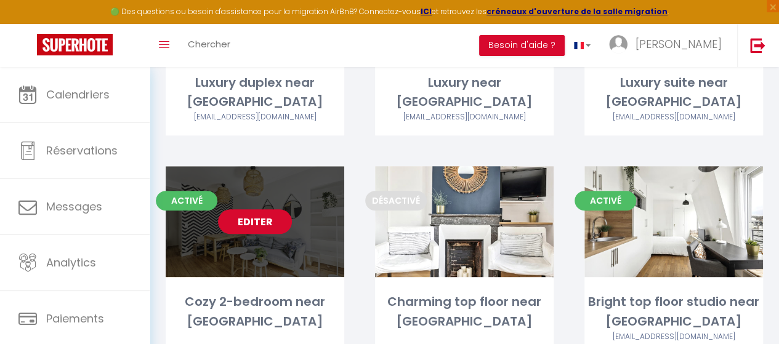
click at [267, 220] on link "Editer" at bounding box center [255, 221] width 74 height 25
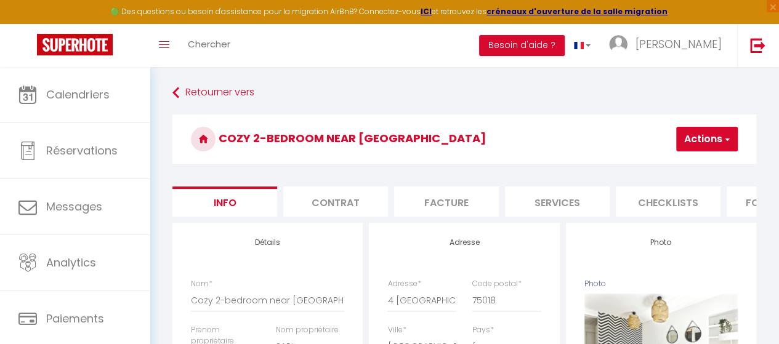
scroll to position [0, 510]
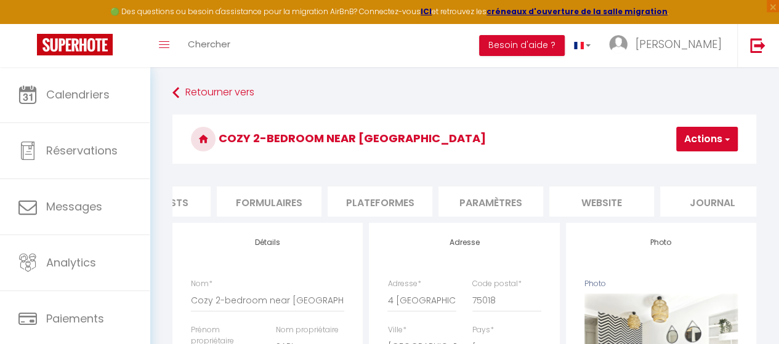
click at [394, 205] on li "Plateformes" at bounding box center [380, 202] width 105 height 30
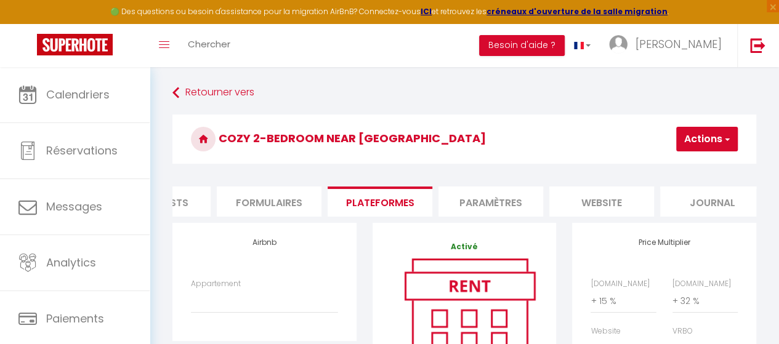
click at [477, 211] on li "Paramètres" at bounding box center [490, 202] width 105 height 30
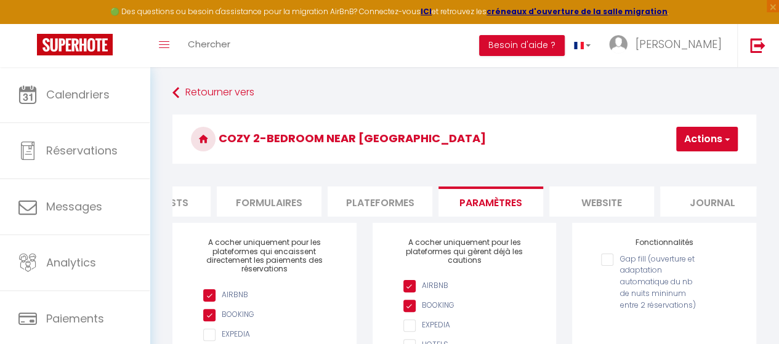
click at [384, 207] on li "Plateformes" at bounding box center [380, 202] width 105 height 30
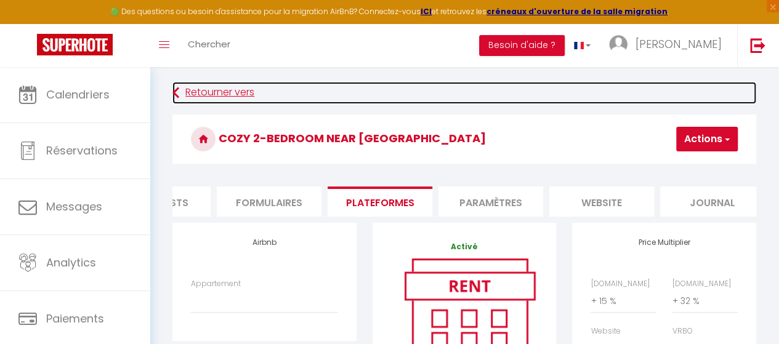
click at [215, 88] on link "Retourner vers" at bounding box center [464, 93] width 584 height 22
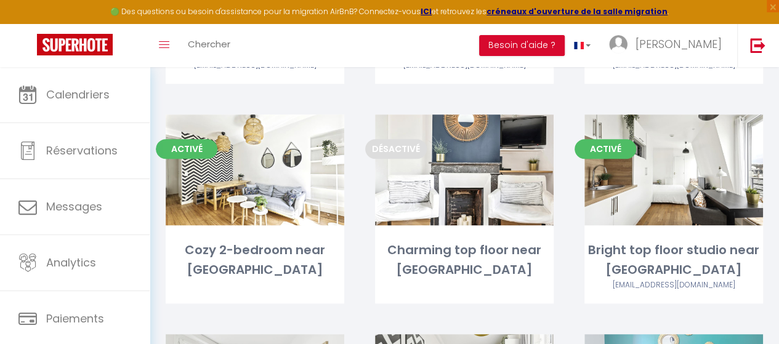
scroll to position [493, 0]
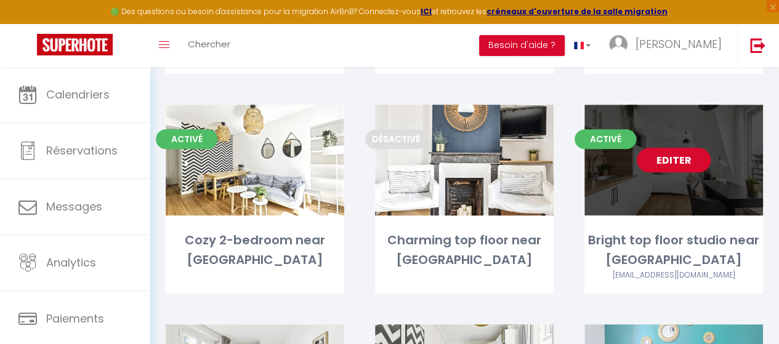
click at [661, 160] on link "Editer" at bounding box center [674, 160] width 74 height 25
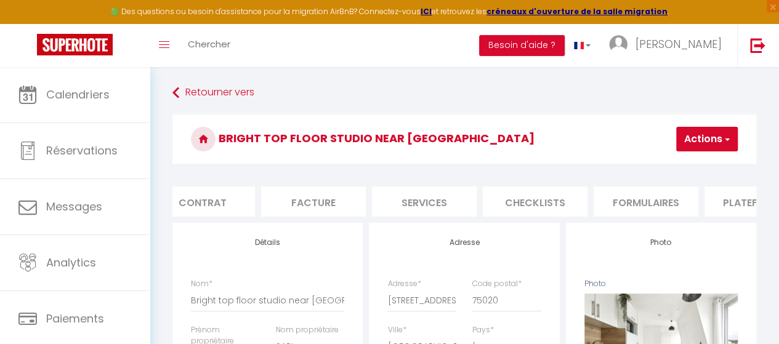
scroll to position [0, 147]
click at [715, 199] on li "Plateformes" at bounding box center [743, 202] width 105 height 30
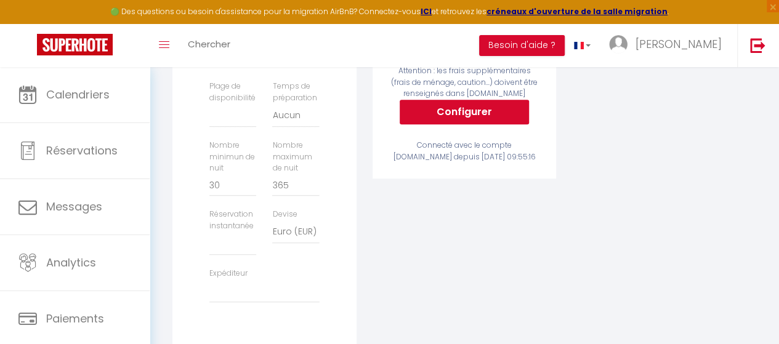
scroll to position [369, 0]
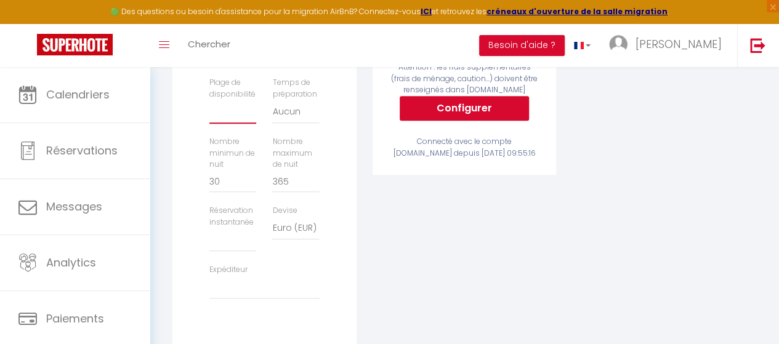
click at [232, 124] on select "Date indisponible par [PERSON_NAME] 1 mois 3 mois 6 mois 9 mois 12 mois 24 mois" at bounding box center [232, 111] width 47 height 23
click at [209, 109] on select "Date indisponible par [PERSON_NAME] 1 mois 3 mois 6 mois 9 mois 12 mois 24 mois" at bounding box center [232, 111] width 47 height 23
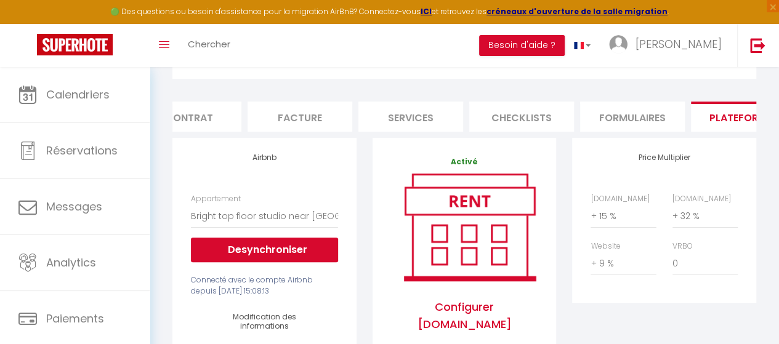
scroll to position [0, 0]
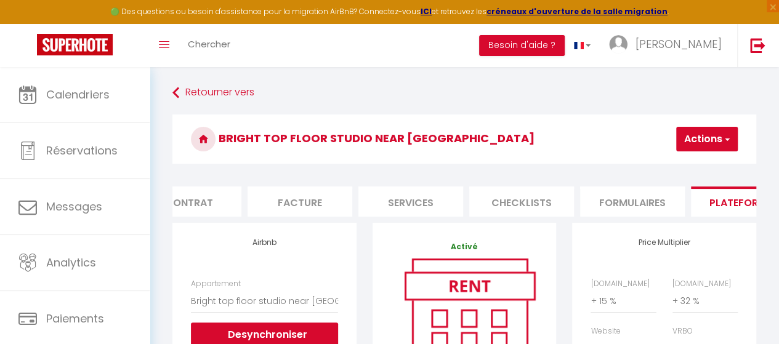
click at [694, 141] on button "Actions" at bounding box center [707, 139] width 62 height 25
click at [698, 162] on link "Enregistrer" at bounding box center [688, 166] width 97 height 16
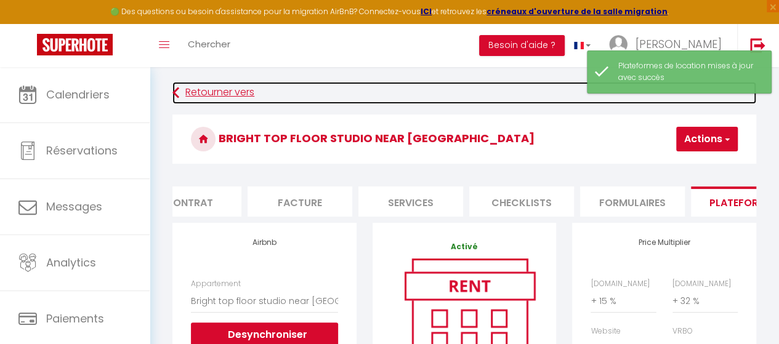
click at [222, 95] on link "Retourner vers" at bounding box center [464, 93] width 584 height 22
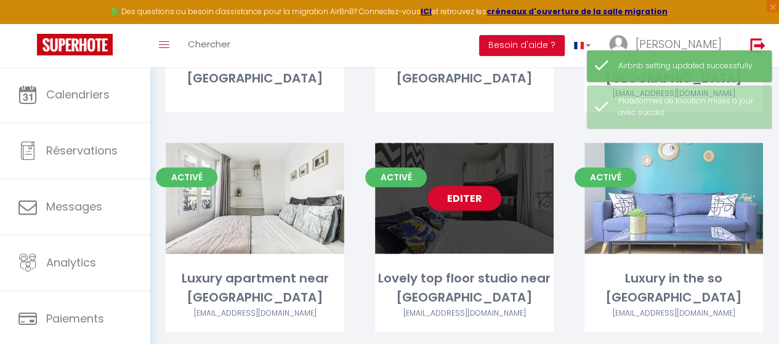
scroll to position [677, 0]
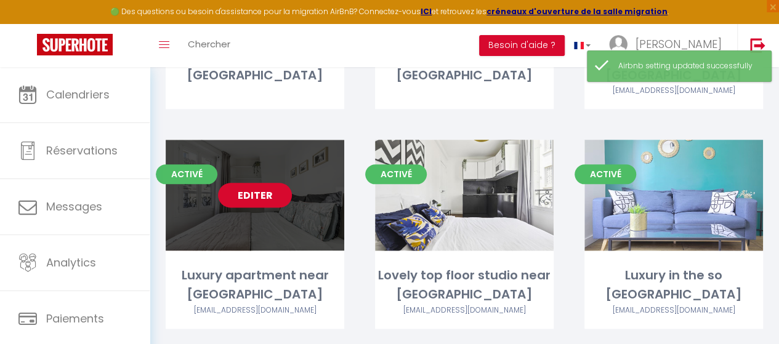
click at [251, 203] on link "Editer" at bounding box center [255, 195] width 74 height 25
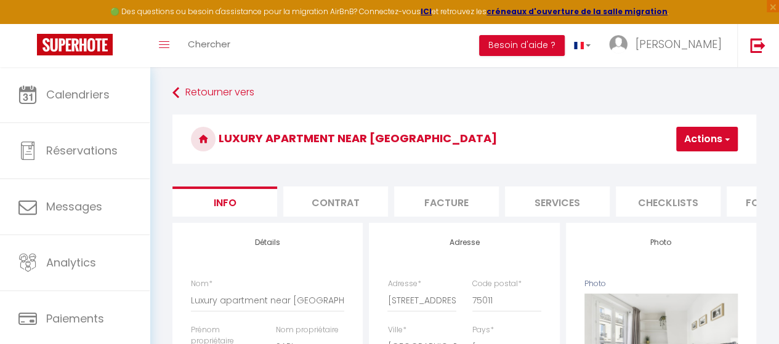
scroll to position [0, 510]
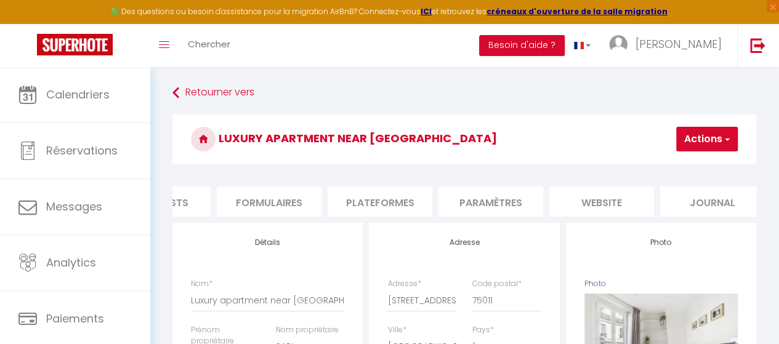
click at [520, 201] on li "Paramètres" at bounding box center [490, 202] width 105 height 30
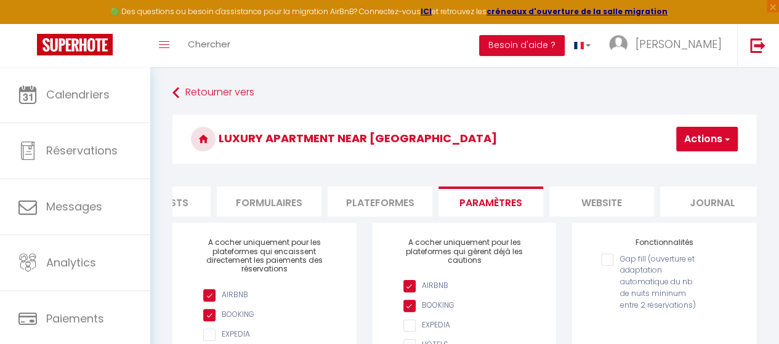
click at [379, 204] on li "Plateformes" at bounding box center [380, 202] width 105 height 30
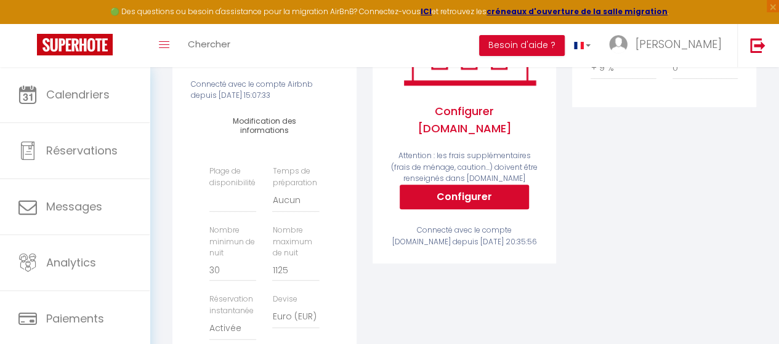
scroll to position [308, 0]
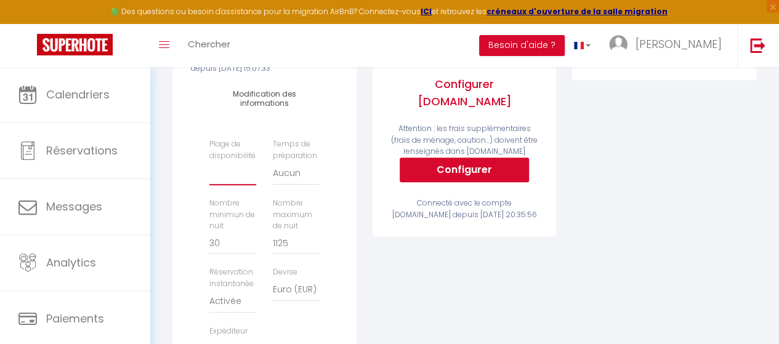
click at [225, 184] on select "Date indisponible par [PERSON_NAME] 1 mois 3 mois 6 mois 9 mois 12 mois 24 mois" at bounding box center [232, 173] width 47 height 23
click at [378, 251] on div "Activé Configurer [DOMAIN_NAME] Attention : les frais supplémentaires (frais de…" at bounding box center [465, 175] width 200 height 521
click at [238, 313] on select "Activée Demander des évaluations positives" at bounding box center [232, 301] width 47 height 23
click at [432, 280] on div "Activé Configurer [DOMAIN_NAME] Attention : les frais supplémentaires (frais de…" at bounding box center [465, 175] width 200 height 521
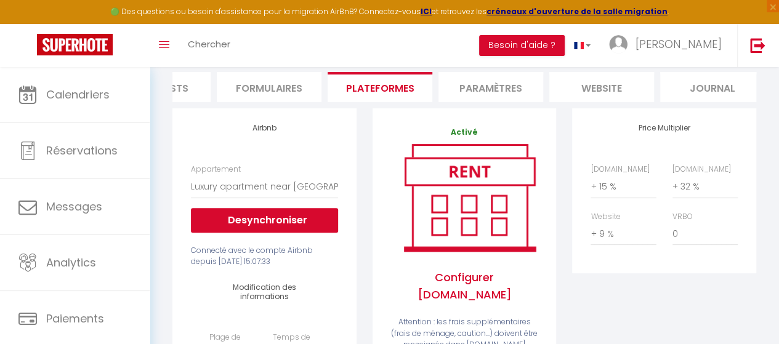
scroll to position [0, 0]
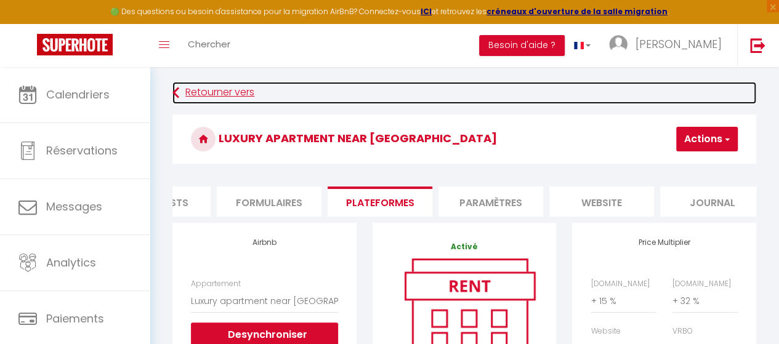
click at [189, 97] on link "Retourner vers" at bounding box center [464, 93] width 584 height 22
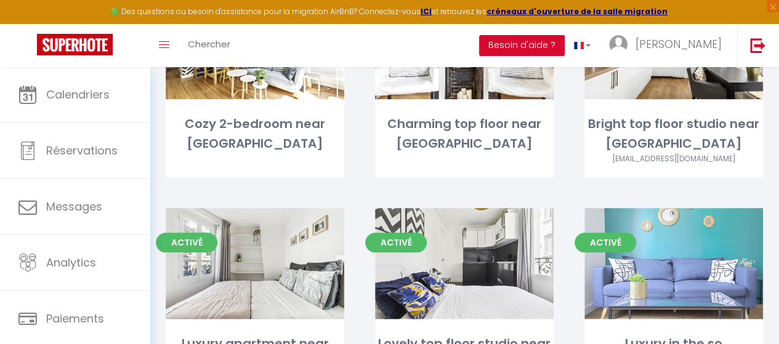
scroll to position [677, 0]
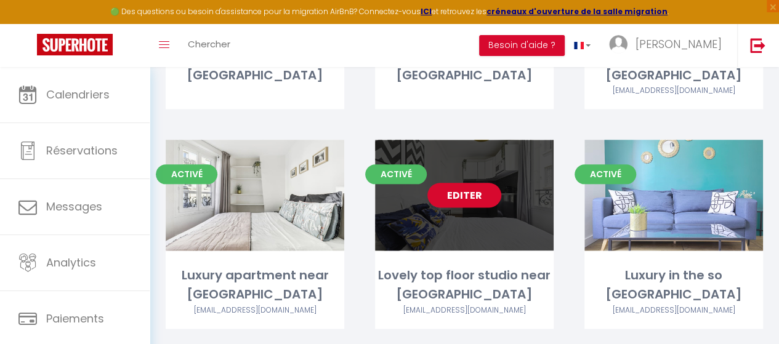
click at [471, 196] on link "Editer" at bounding box center [464, 195] width 74 height 25
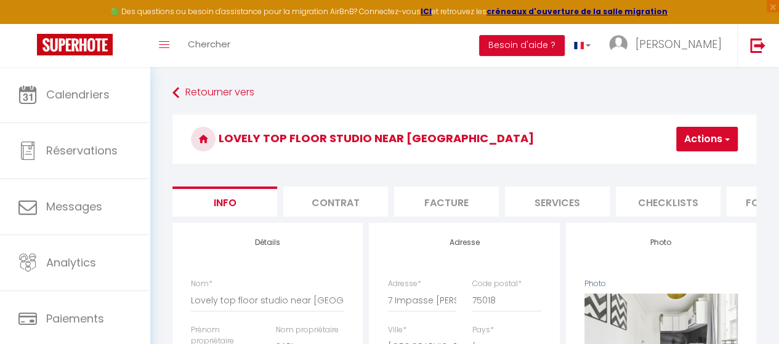
scroll to position [0, 510]
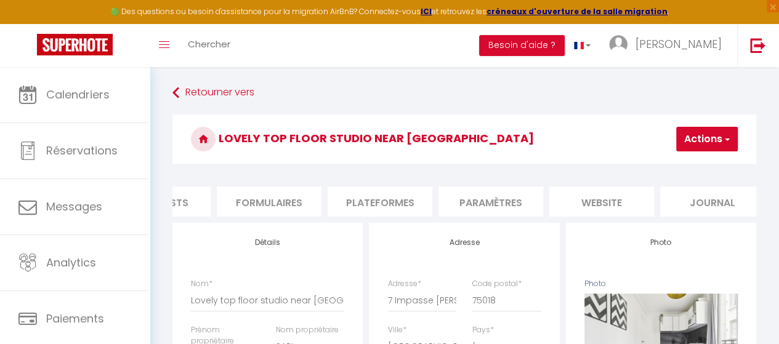
click at [473, 202] on li "Paramètres" at bounding box center [490, 202] width 105 height 30
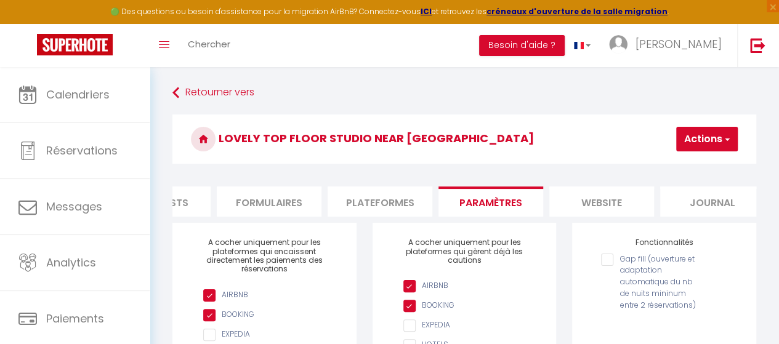
click at [413, 211] on li "Plateformes" at bounding box center [380, 202] width 105 height 30
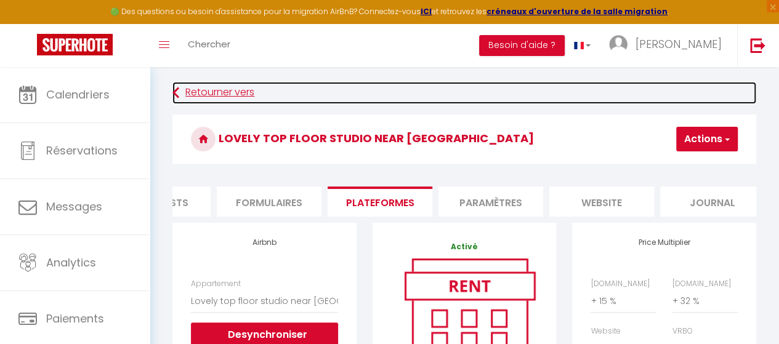
click at [222, 92] on link "Retourner vers" at bounding box center [464, 93] width 584 height 22
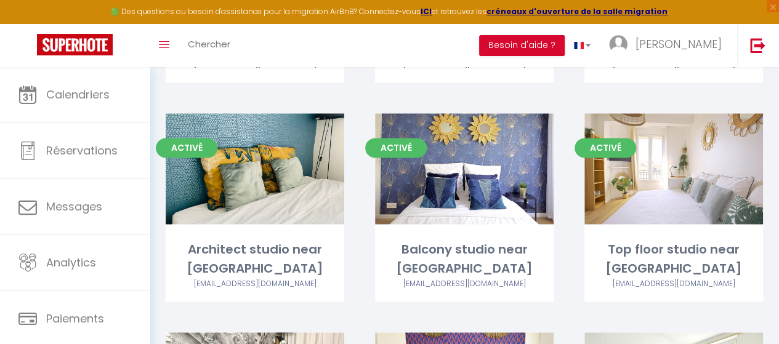
scroll to position [677, 0]
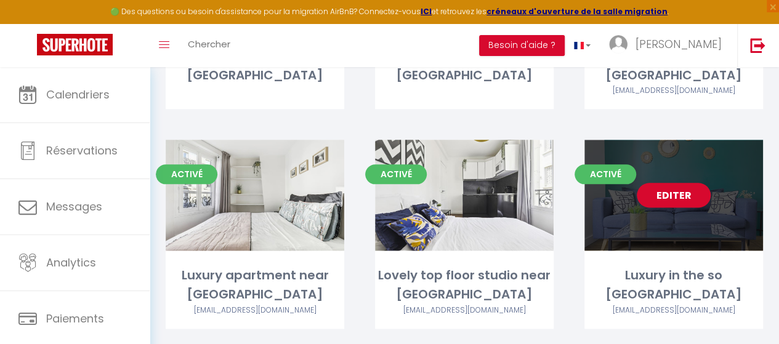
click at [690, 196] on link "Editer" at bounding box center [674, 195] width 74 height 25
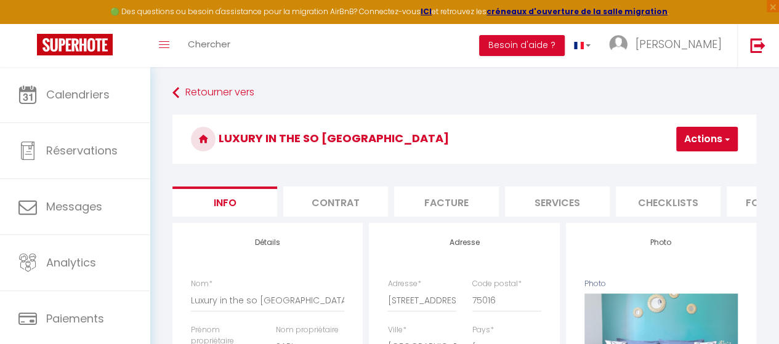
scroll to position [0, 510]
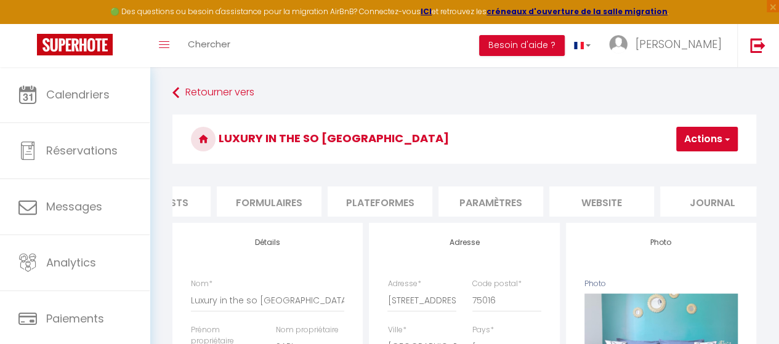
click at [381, 201] on li "Plateformes" at bounding box center [380, 202] width 105 height 30
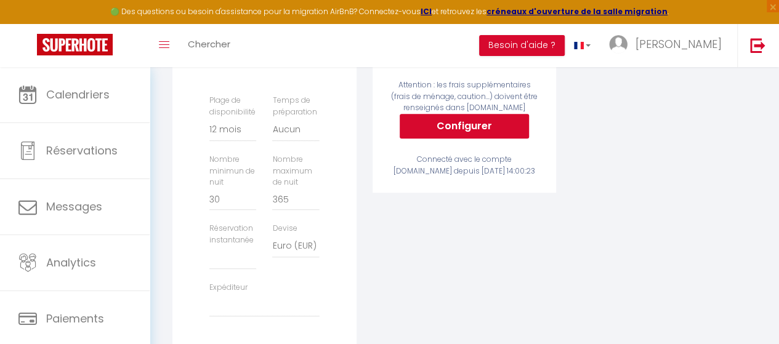
scroll to position [369, 0]
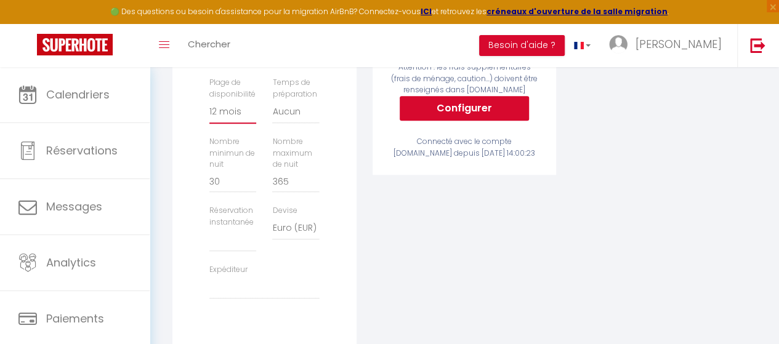
click at [236, 124] on select "Date indisponible par [PERSON_NAME] 1 mois 3 mois 6 mois 9 mois 12 mois 24 mois" at bounding box center [232, 111] width 47 height 23
click at [209, 109] on select "Date indisponible par [PERSON_NAME] 1 mois 3 mois 6 mois 9 mois 12 mois 24 mois" at bounding box center [232, 111] width 47 height 23
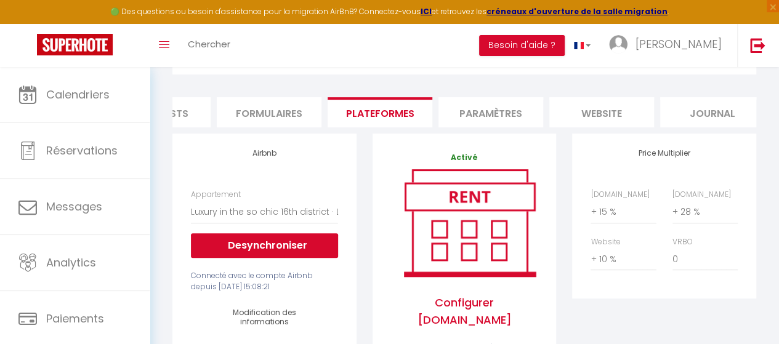
scroll to position [0, 0]
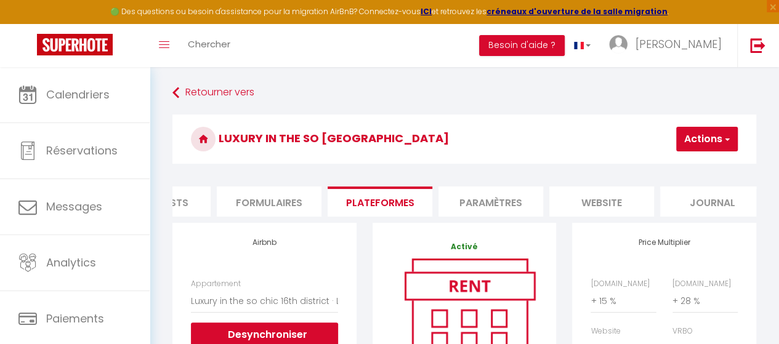
click at [715, 131] on button "Actions" at bounding box center [707, 139] width 62 height 25
click at [674, 164] on link "Enregistrer" at bounding box center [688, 166] width 97 height 16
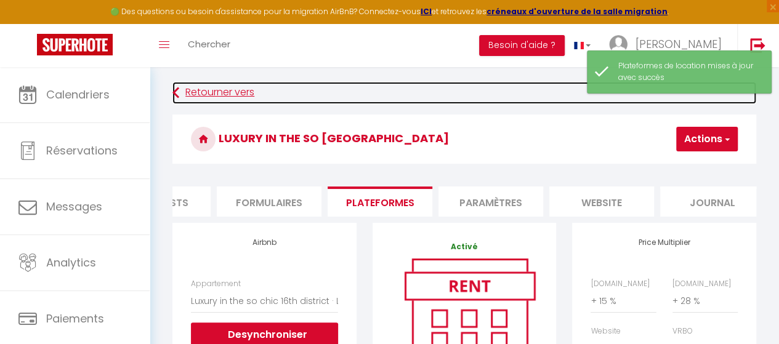
click at [193, 94] on link "Retourner vers" at bounding box center [464, 93] width 584 height 22
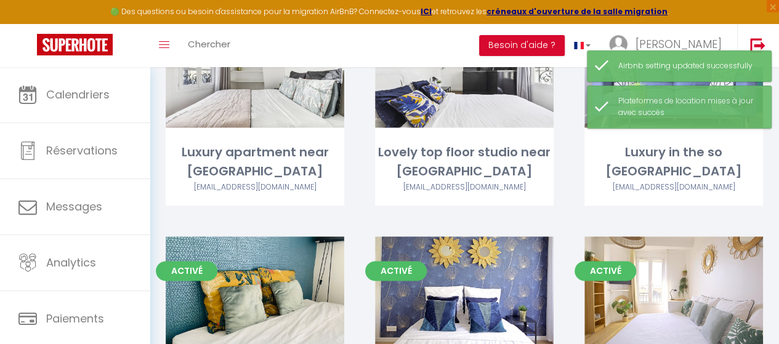
scroll to position [985, 0]
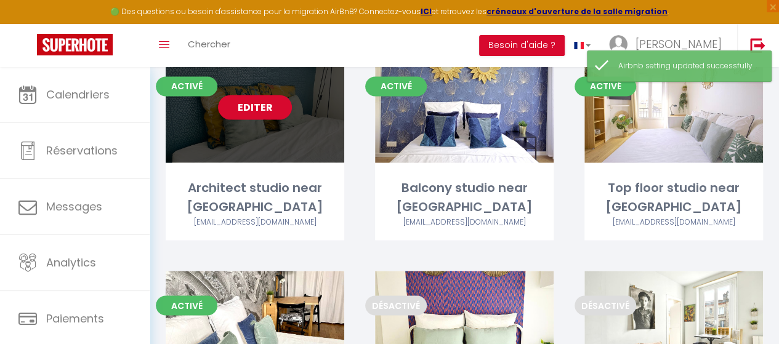
click at [249, 108] on link "Editer" at bounding box center [255, 107] width 74 height 25
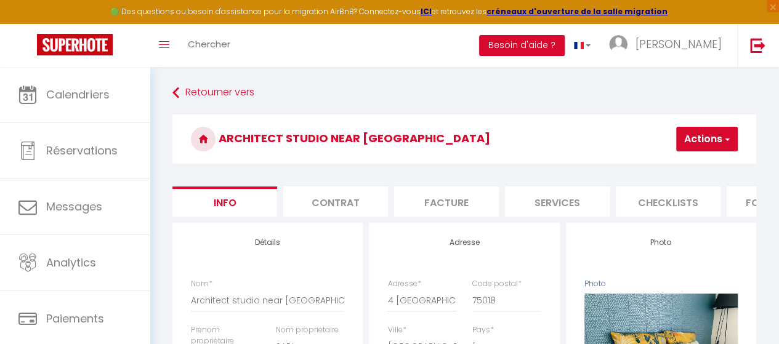
scroll to position [0, 510]
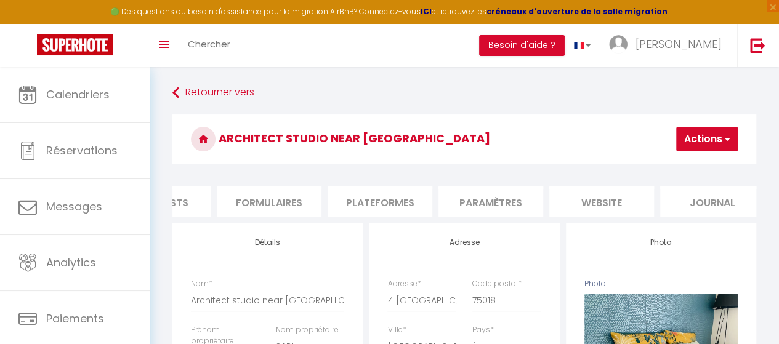
click at [472, 207] on li "Paramètres" at bounding box center [490, 202] width 105 height 30
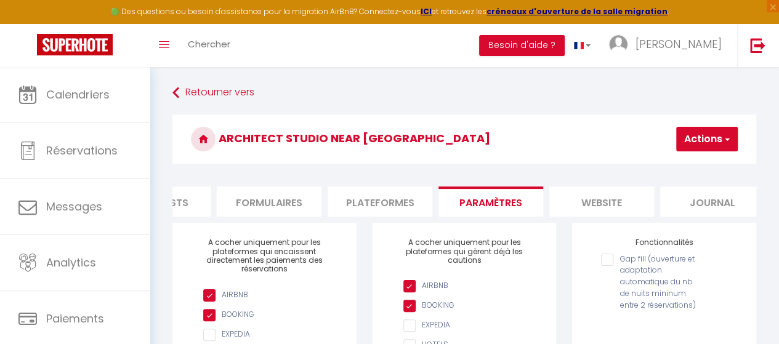
click at [398, 209] on li "Plateformes" at bounding box center [380, 202] width 105 height 30
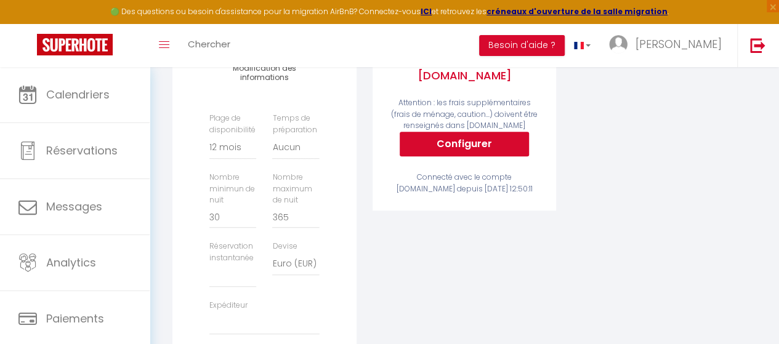
scroll to position [369, 0]
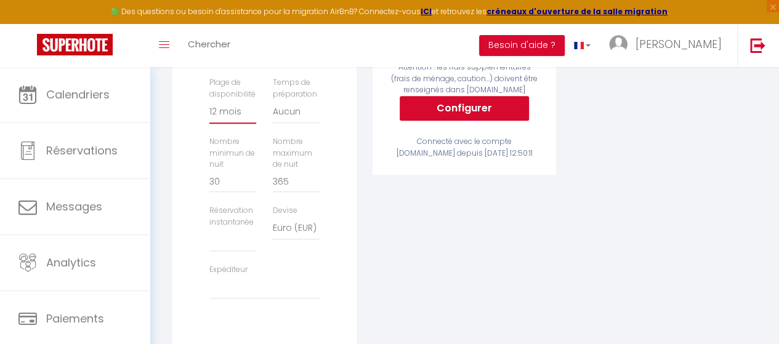
click at [220, 124] on select "Date indisponible par [PERSON_NAME] 1 mois 3 mois 6 mois 9 mois 12 mois 24 mois" at bounding box center [232, 111] width 47 height 23
click at [209, 109] on select "Date indisponible par [PERSON_NAME] 1 mois 3 mois 6 mois 9 mois 12 mois 24 mois" at bounding box center [232, 111] width 47 height 23
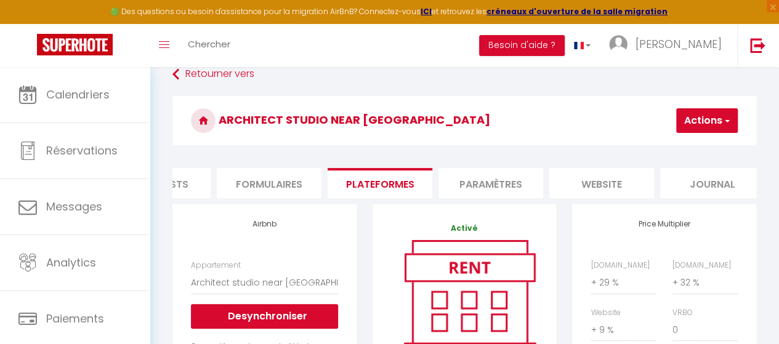
scroll to position [0, 0]
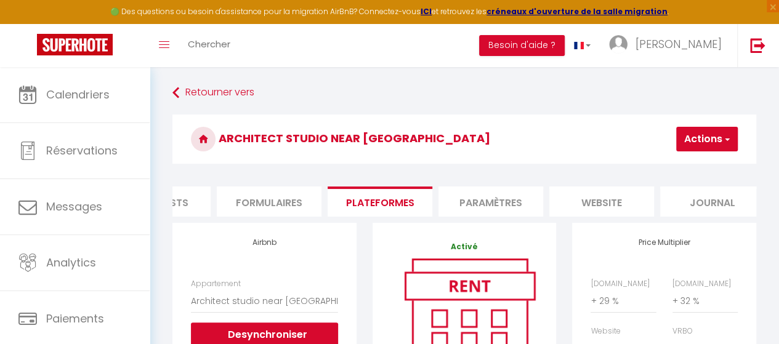
click at [715, 143] on button "Actions" at bounding box center [707, 139] width 62 height 25
click at [687, 165] on link "Enregistrer" at bounding box center [688, 166] width 97 height 16
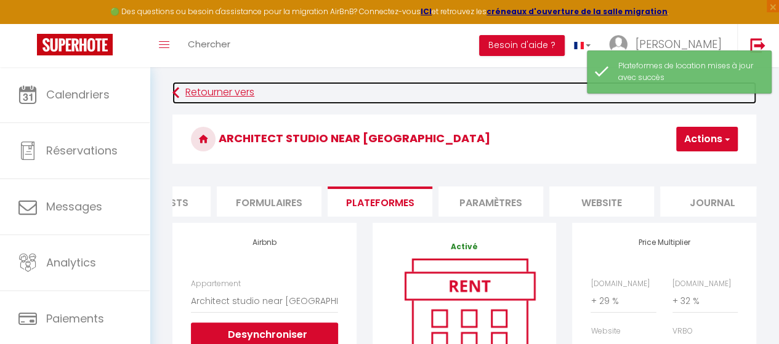
click at [232, 93] on link "Retourner vers" at bounding box center [464, 93] width 584 height 22
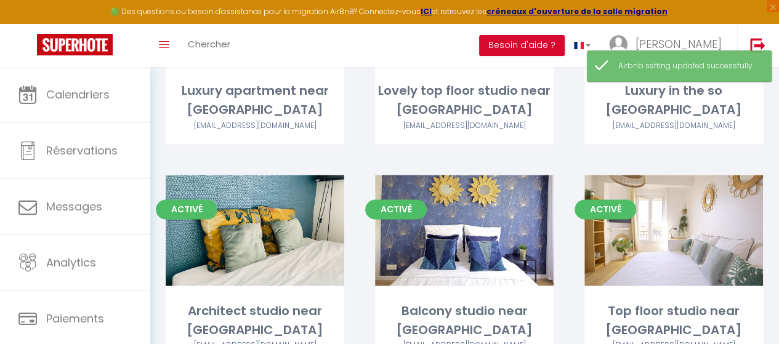
scroll to position [924, 0]
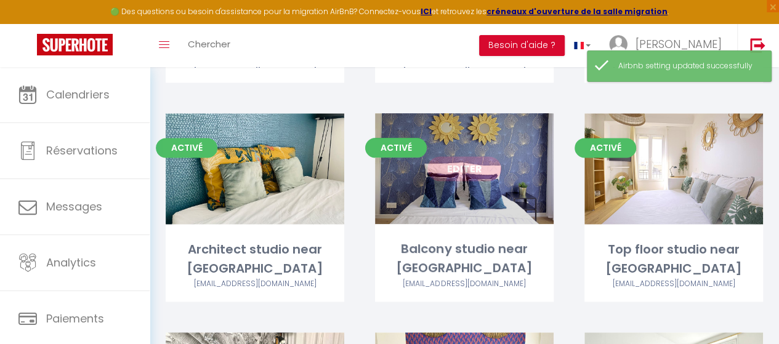
click at [475, 172] on link "Editer" at bounding box center [464, 168] width 74 height 25
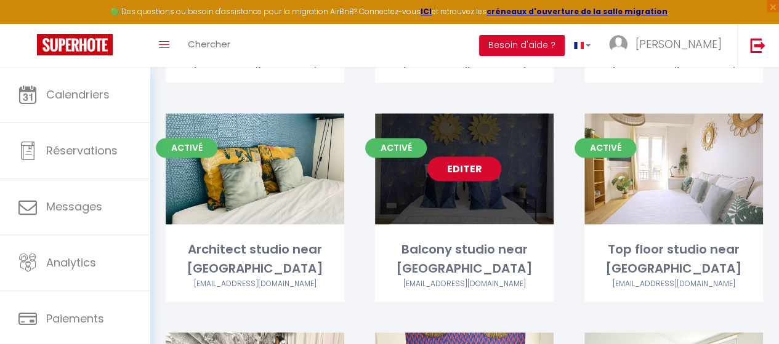
click at [462, 172] on link "Editer" at bounding box center [464, 168] width 74 height 25
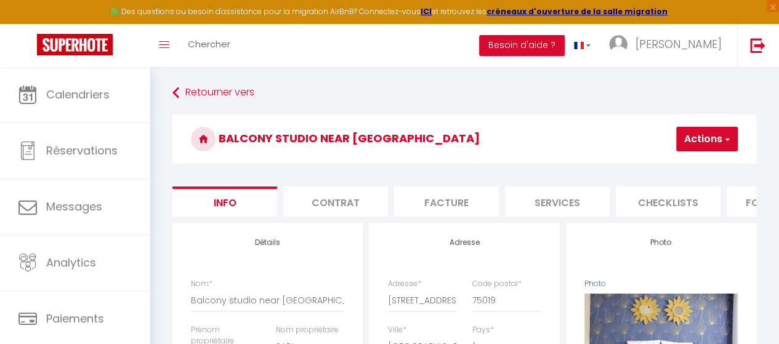
scroll to position [0, 510]
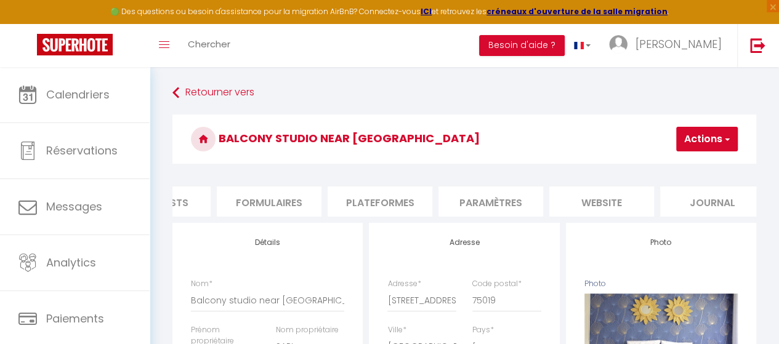
click at [504, 209] on li "Paramètres" at bounding box center [490, 202] width 105 height 30
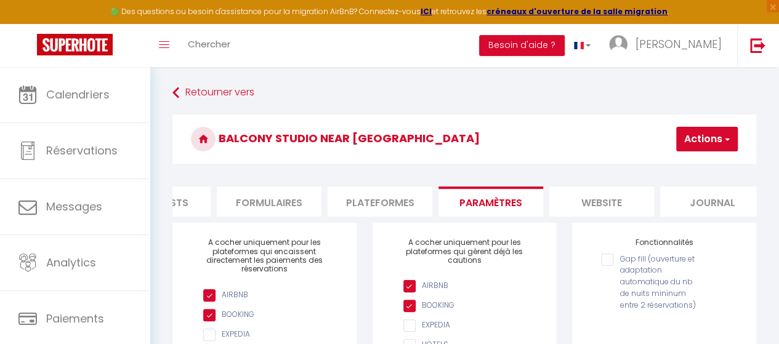
click at [384, 209] on li "Plateformes" at bounding box center [380, 202] width 105 height 30
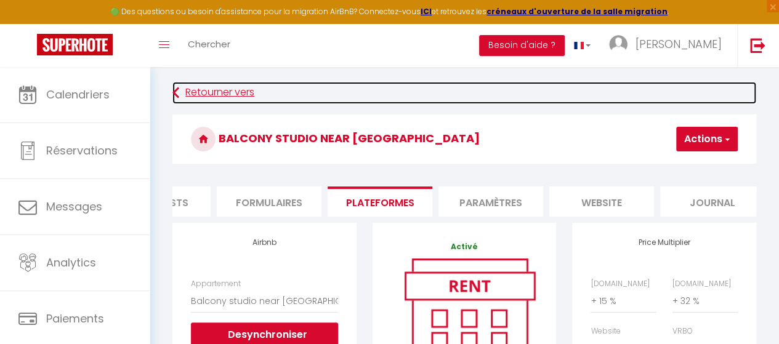
click at [222, 93] on link "Retourner vers" at bounding box center [464, 93] width 584 height 22
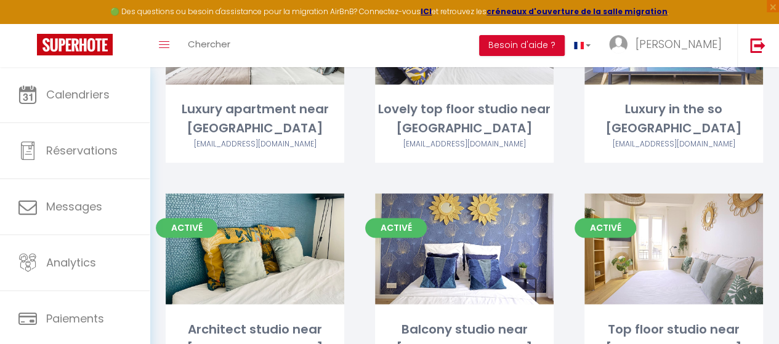
scroll to position [862, 0]
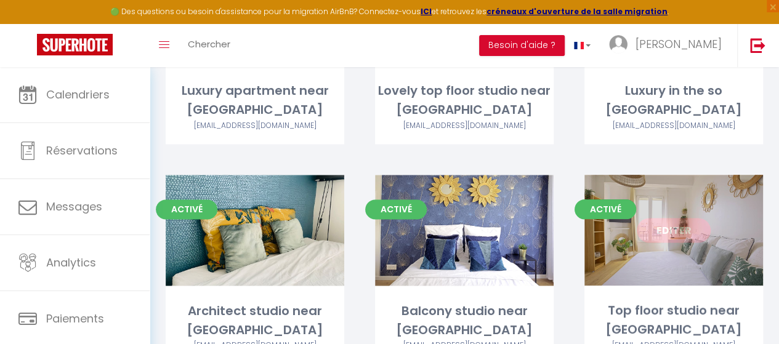
click at [663, 231] on link "Editer" at bounding box center [674, 230] width 74 height 25
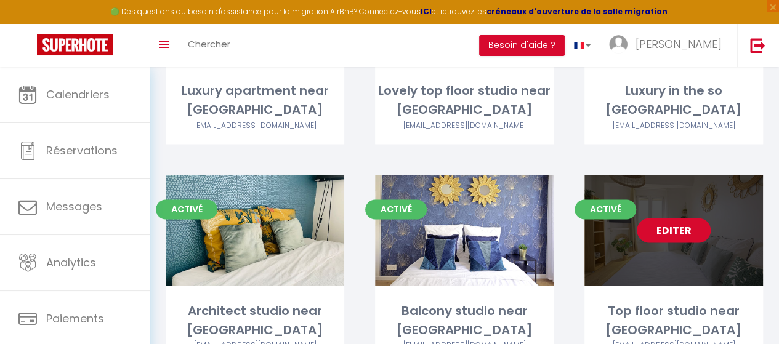
click at [680, 231] on link "Editer" at bounding box center [674, 230] width 74 height 25
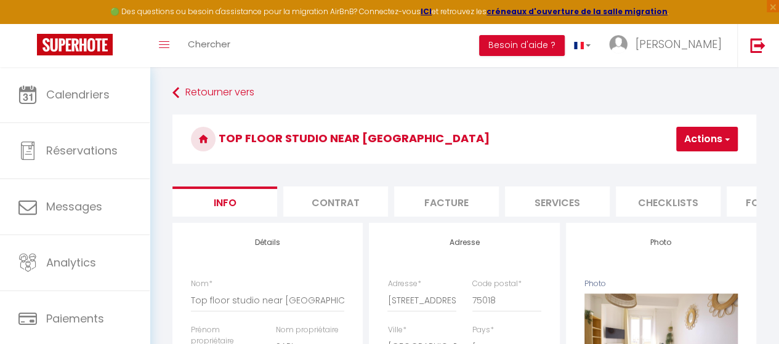
scroll to position [0, 510]
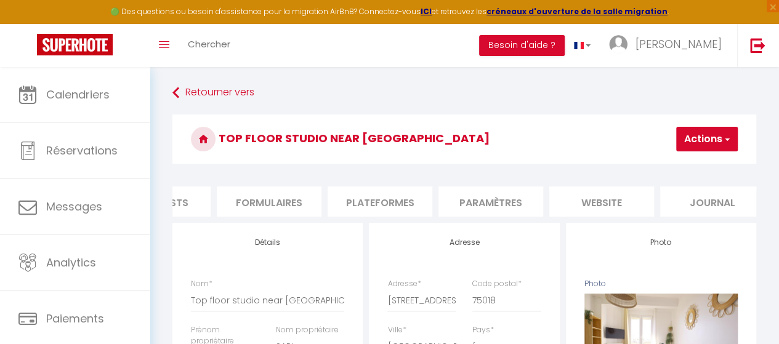
click at [406, 201] on li "Plateformes" at bounding box center [380, 202] width 105 height 30
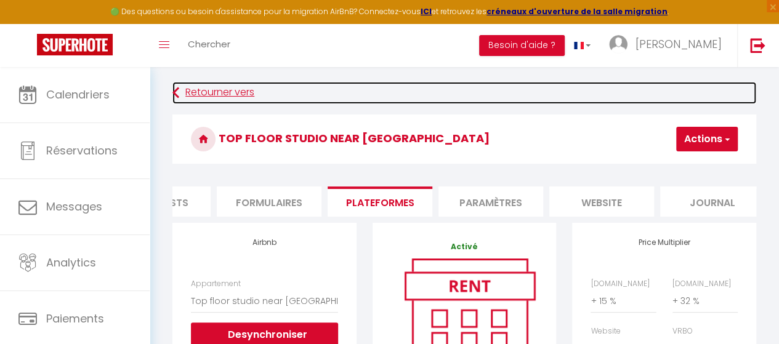
click at [205, 94] on link "Retourner vers" at bounding box center [464, 93] width 584 height 22
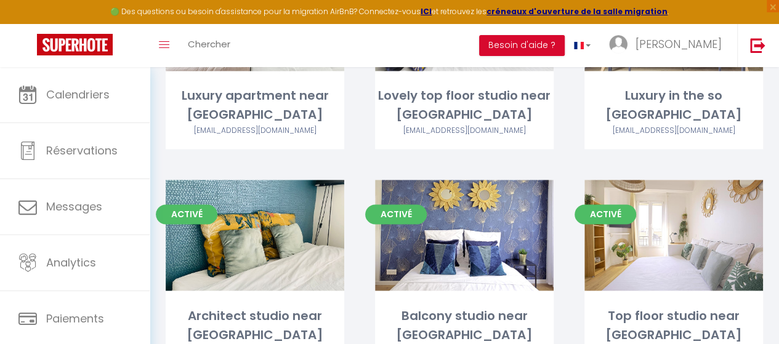
scroll to position [1047, 0]
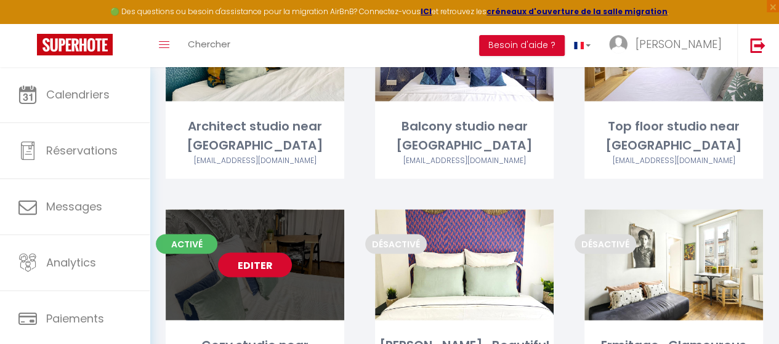
click at [265, 259] on link "Editer" at bounding box center [255, 264] width 74 height 25
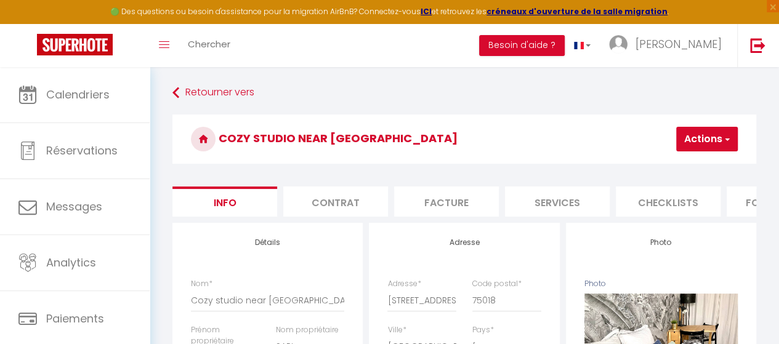
scroll to position [0, 510]
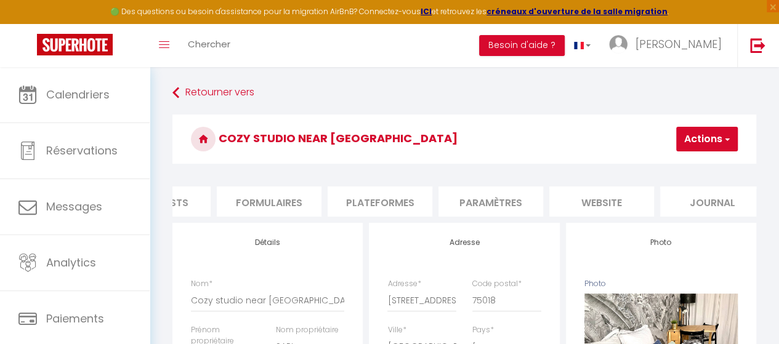
click at [511, 195] on li "Paramètres" at bounding box center [490, 202] width 105 height 30
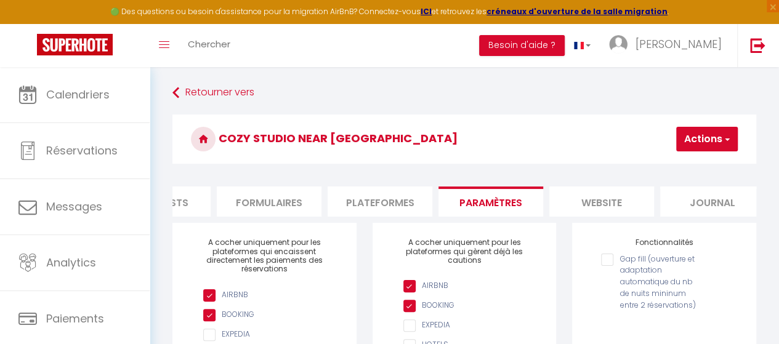
click at [409, 207] on li "Plateformes" at bounding box center [380, 202] width 105 height 30
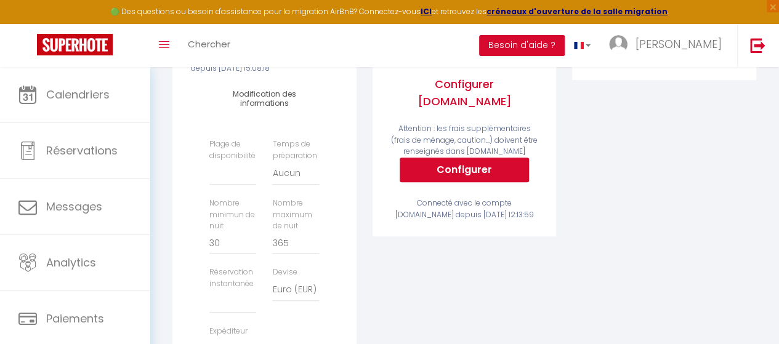
scroll to position [369, 0]
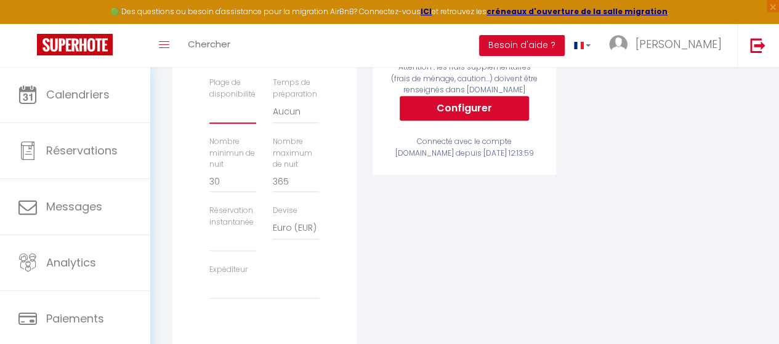
click at [234, 124] on select "Date indisponible par [PERSON_NAME] 1 mois 3 mois 6 mois 9 mois 12 mois 24 mois" at bounding box center [232, 111] width 47 height 23
click at [209, 109] on select "Date indisponible par [PERSON_NAME] 1 mois 3 mois 6 mois 9 mois 12 mois 24 mois" at bounding box center [232, 111] width 47 height 23
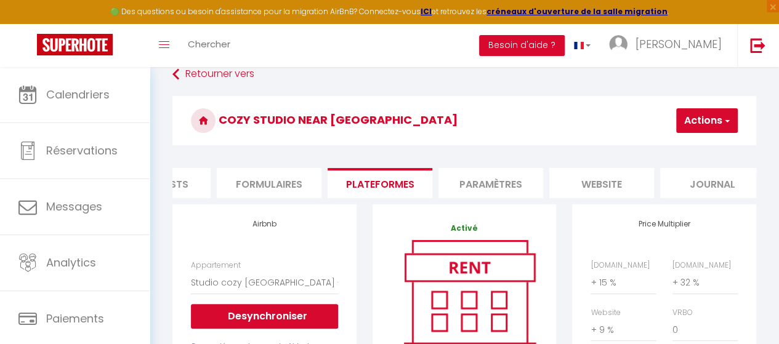
scroll to position [0, 0]
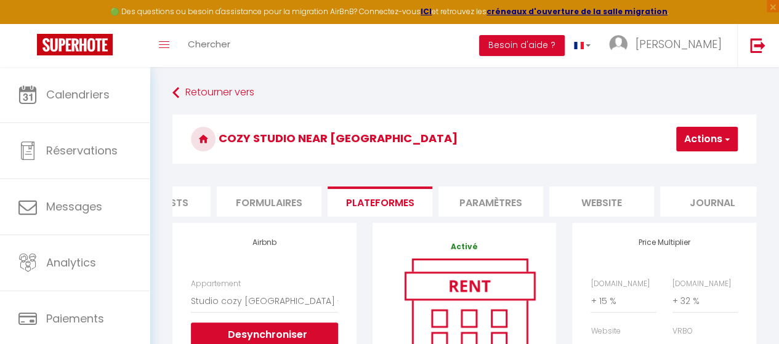
click at [690, 140] on button "Actions" at bounding box center [707, 139] width 62 height 25
click at [666, 169] on link "Enregistrer" at bounding box center [688, 166] width 97 height 16
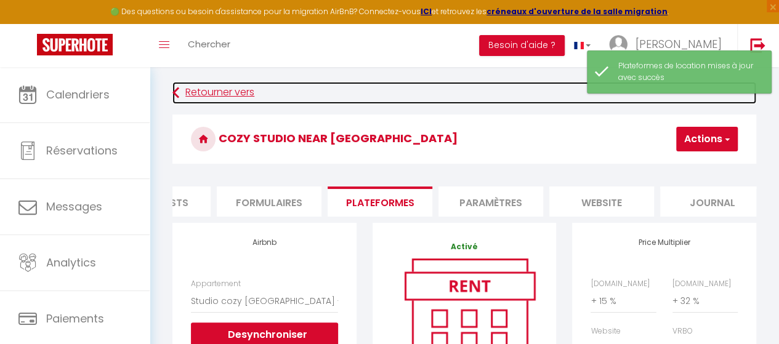
click at [190, 94] on link "Retourner vers" at bounding box center [464, 93] width 584 height 22
